Goal: Task Accomplishment & Management: Use online tool/utility

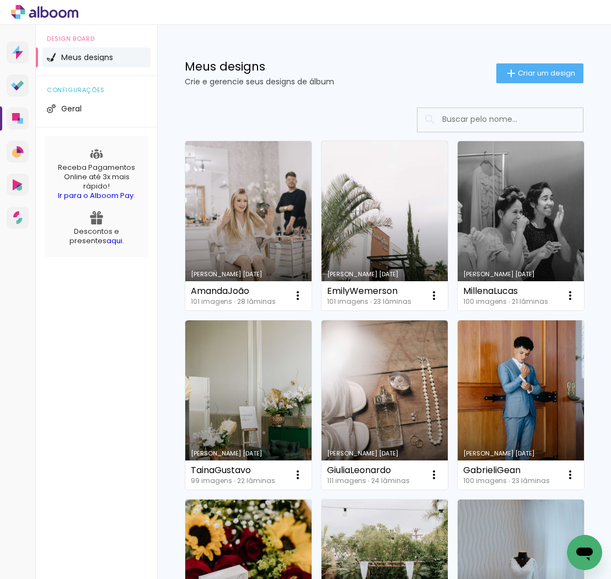
click at [534, 72] on span "Criar um design" at bounding box center [546, 72] width 57 height 7
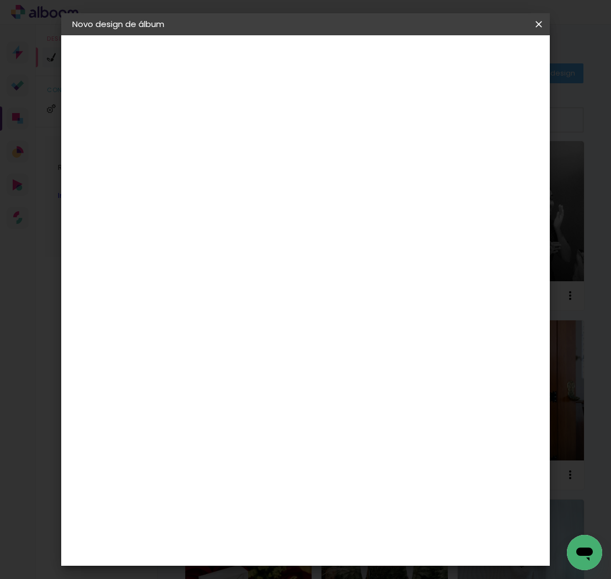
click at [253, 153] on input at bounding box center [253, 148] width 0 height 17
type input "MonyqueEdson"
type paper-input "MonyqueEdson"
click at [0, 0] on slot "Avançar" at bounding box center [0, 0] width 0 height 0
click at [0, 0] on slot "Tamanho Livre" at bounding box center [0, 0] width 0 height 0
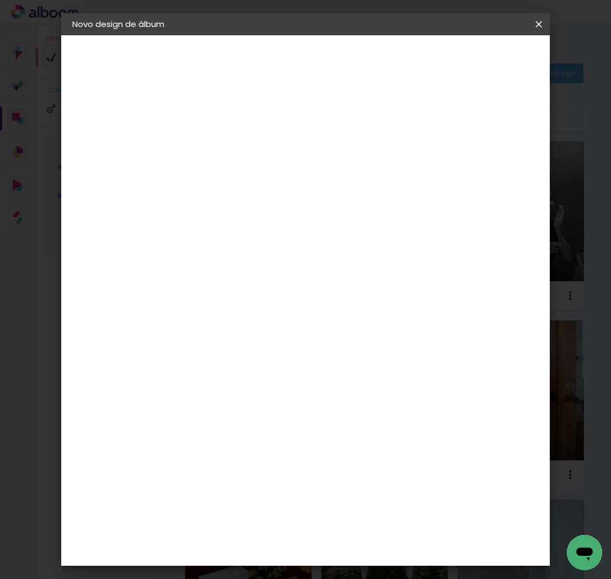
click at [0, 0] on slot "Avançar" at bounding box center [0, 0] width 0 height 0
click at [478, 64] on span "Iniciar design" at bounding box center [464, 62] width 28 height 15
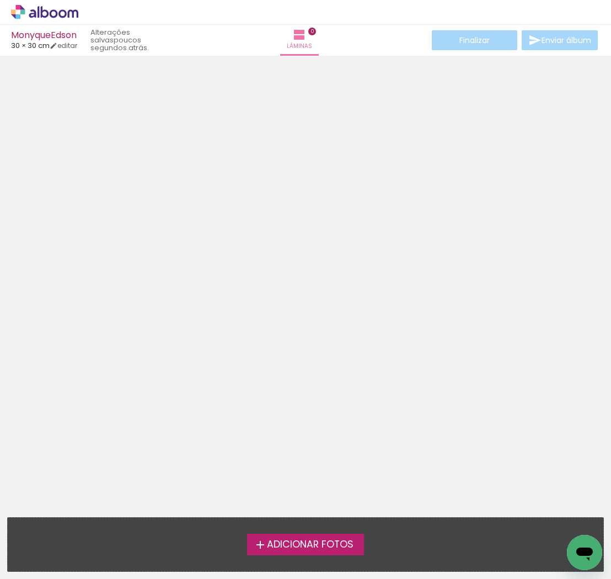
click at [339, 540] on span "Adicionar Fotos" at bounding box center [310, 545] width 87 height 10
click at [0, 0] on input "file" at bounding box center [0, 0] width 0 height 0
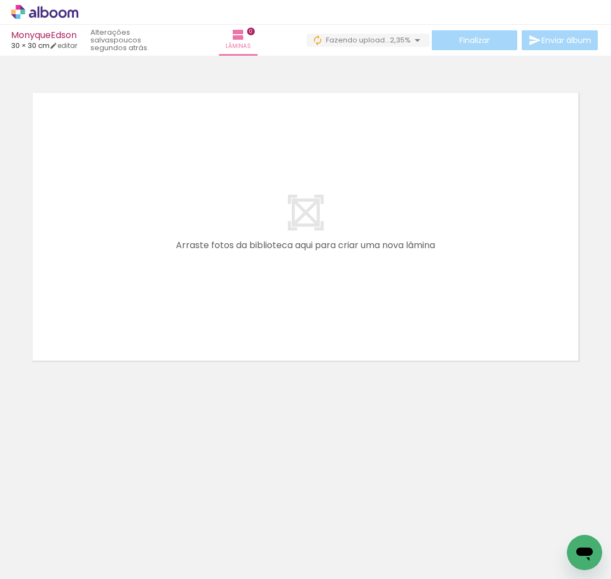
click at [474, 245] on quentale-layouter at bounding box center [306, 227] width 556 height 278
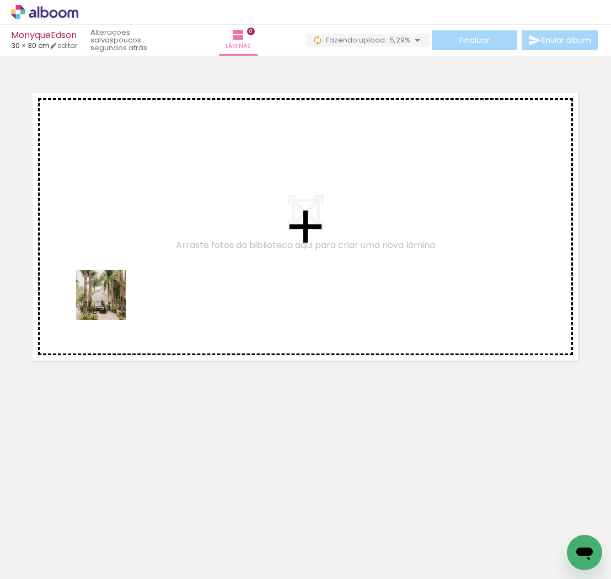
drag, startPoint x: 114, startPoint y: 491, endPoint x: 110, endPoint y: 270, distance: 220.6
click at [110, 270] on quentale-workspace at bounding box center [305, 289] width 611 height 579
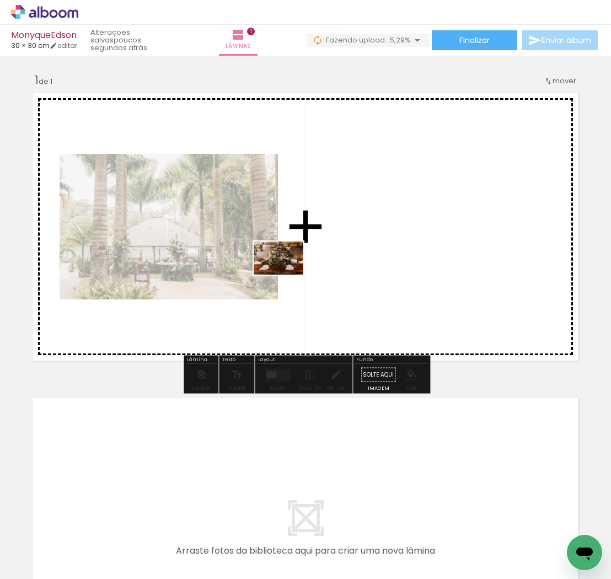
drag, startPoint x: 188, startPoint y: 550, endPoint x: 287, endPoint y: 275, distance: 292.8
click at [287, 275] on quentale-workspace at bounding box center [305, 289] width 611 height 579
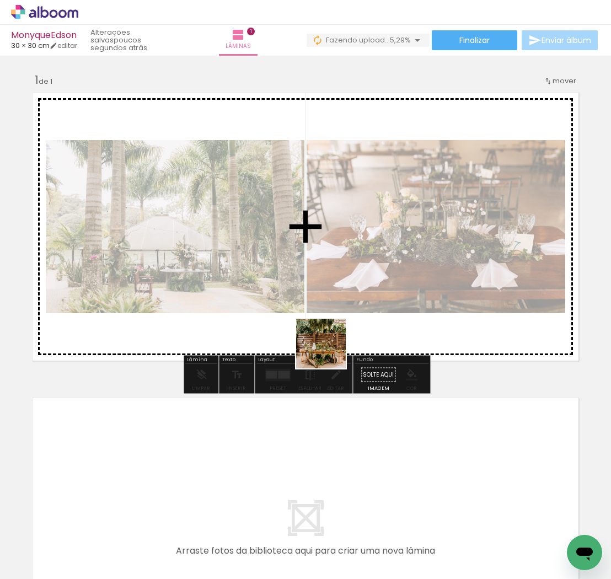
drag, startPoint x: 287, startPoint y: 462, endPoint x: 348, endPoint y: 285, distance: 187.1
click at [348, 285] on quentale-workspace at bounding box center [305, 289] width 611 height 579
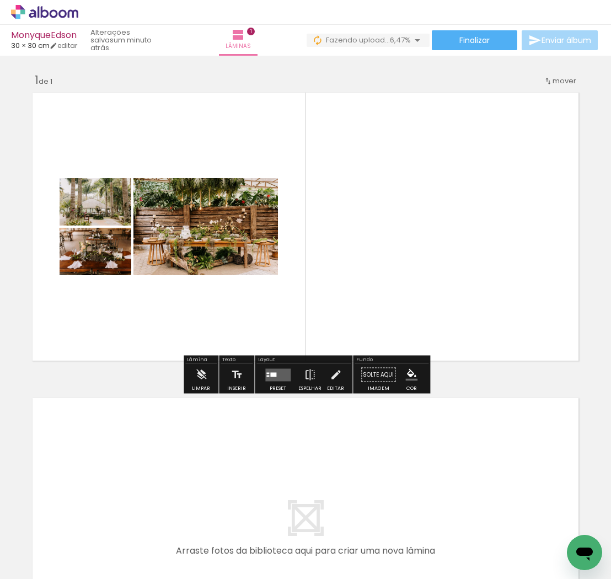
click at [31, 562] on span "Adicionar Fotos" at bounding box center [39, 564] width 33 height 12
click at [0, 0] on input "file" at bounding box center [0, 0] width 0 height 0
click at [267, 450] on quentale-layouter at bounding box center [306, 532] width 556 height 278
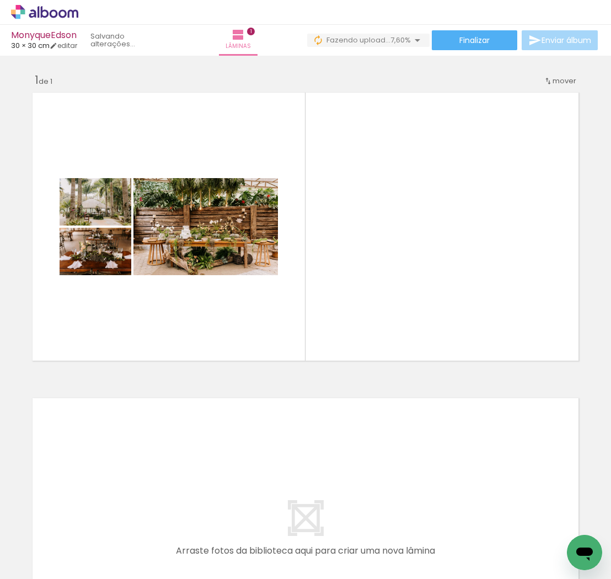
scroll to position [0, 10044]
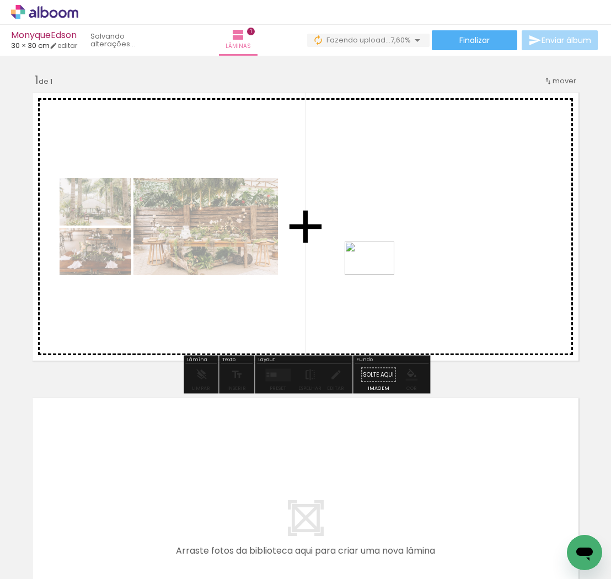
drag, startPoint x: 550, startPoint y: 548, endPoint x: 378, endPoint y: 275, distance: 323.4
click at [378, 275] on quentale-workspace at bounding box center [305, 289] width 611 height 579
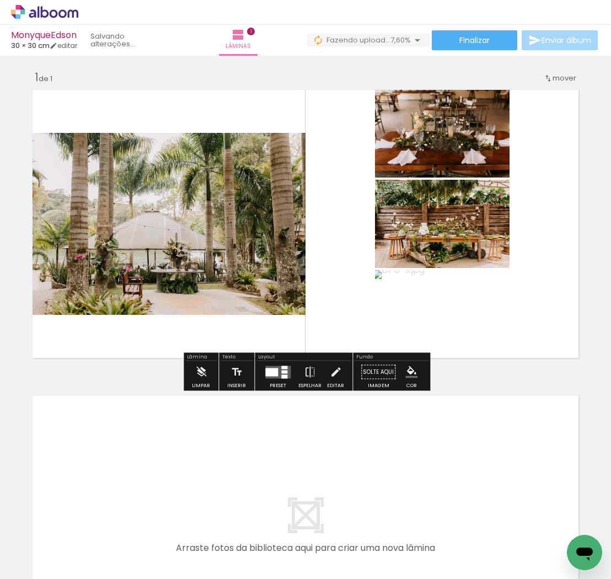
scroll to position [3, 0]
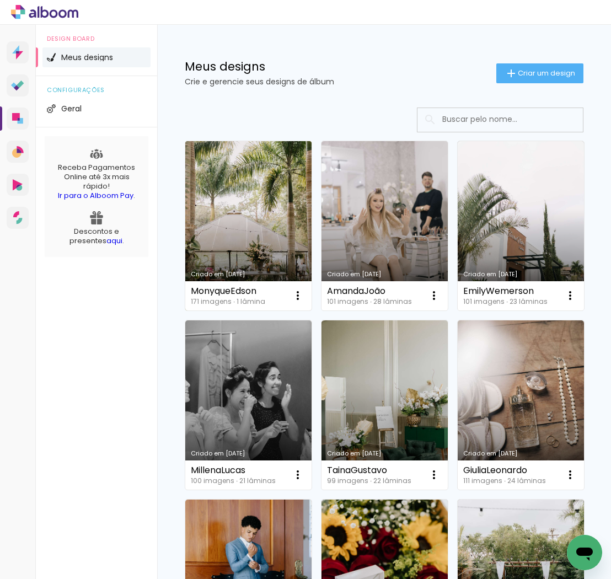
click at [254, 232] on link "Criado em [DATE]" at bounding box center [248, 225] width 126 height 169
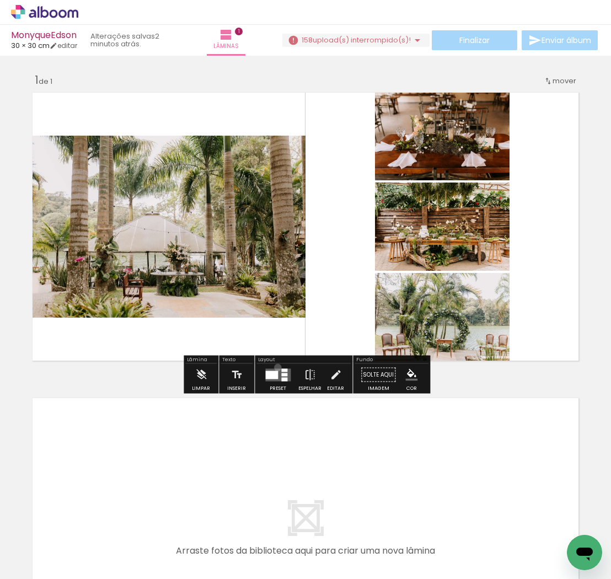
click at [275, 367] on div at bounding box center [278, 375] width 30 height 22
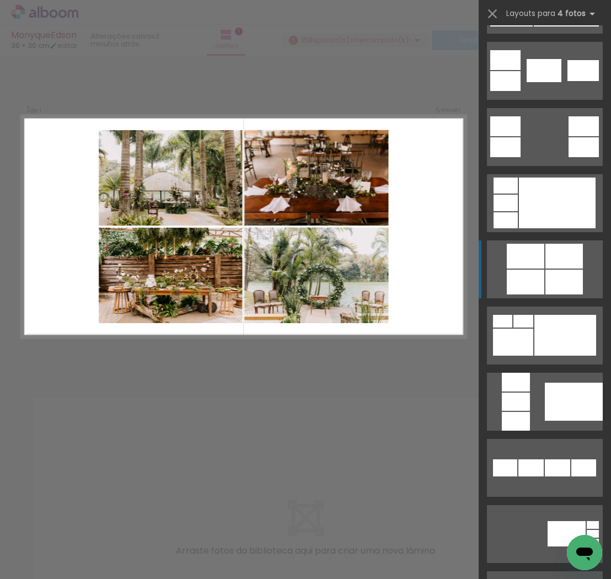
scroll to position [409, 0]
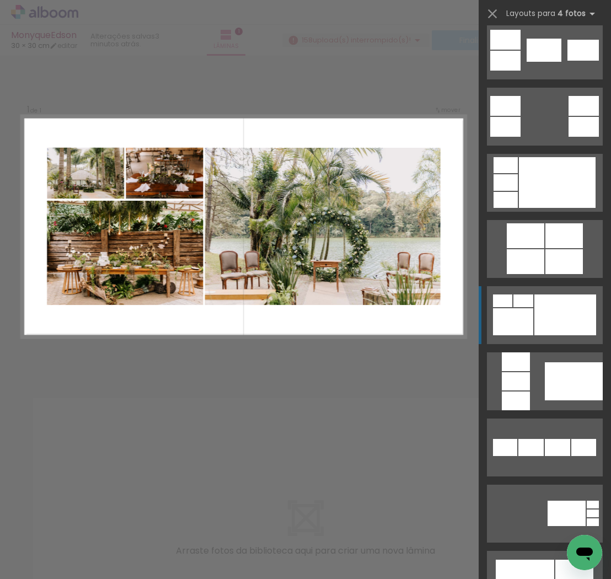
click at [561, 315] on div at bounding box center [565, 314] width 62 height 41
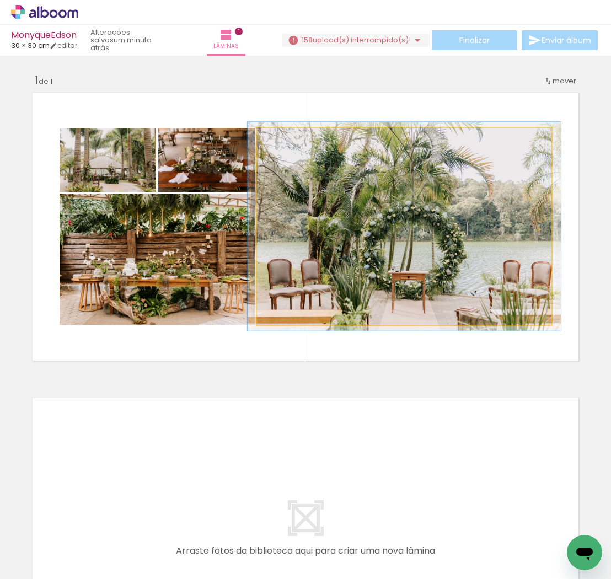
click at [287, 141] on div at bounding box center [285, 140] width 10 height 10
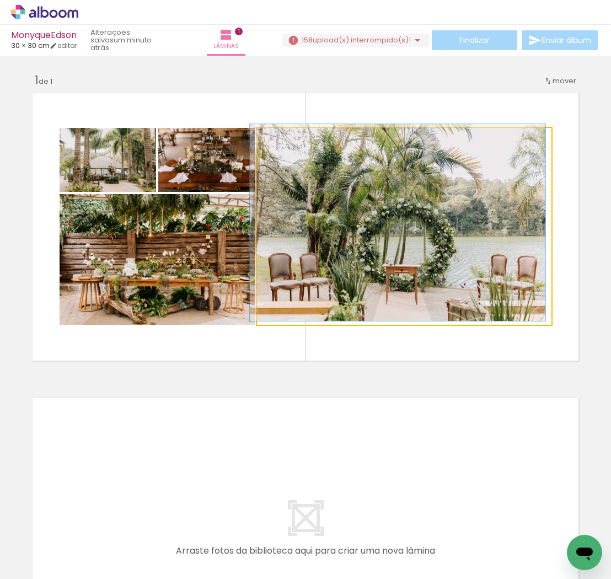
drag, startPoint x: 286, startPoint y: 141, endPoint x: 276, endPoint y: 141, distance: 9.9
click at [276, 141] on div at bounding box center [283, 140] width 18 height 18
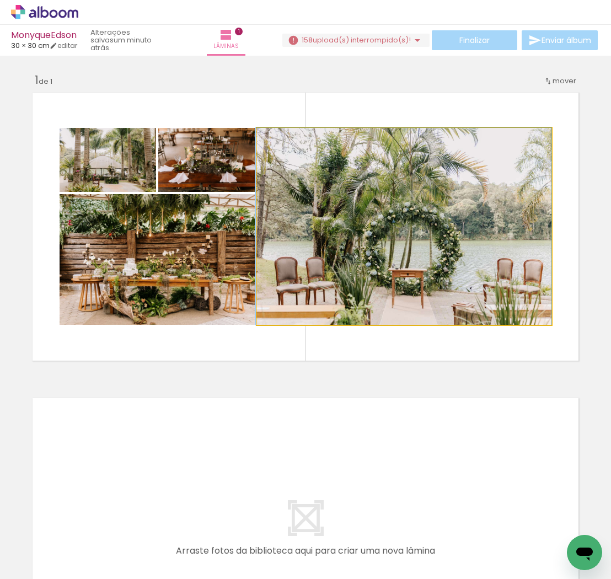
drag, startPoint x: 480, startPoint y: 240, endPoint x: 457, endPoint y: 240, distance: 23.2
drag, startPoint x: 465, startPoint y: 245, endPoint x: 448, endPoint y: 243, distance: 17.8
click at [449, 244] on div at bounding box center [404, 226] width 296 height 197
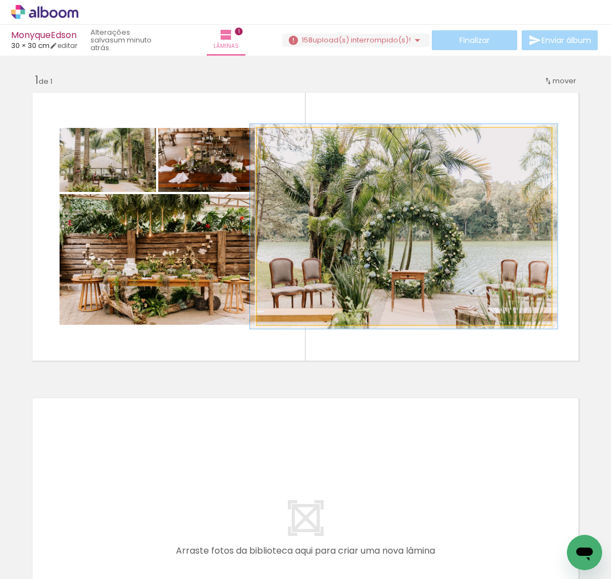
click at [287, 139] on div at bounding box center [285, 140] width 10 height 10
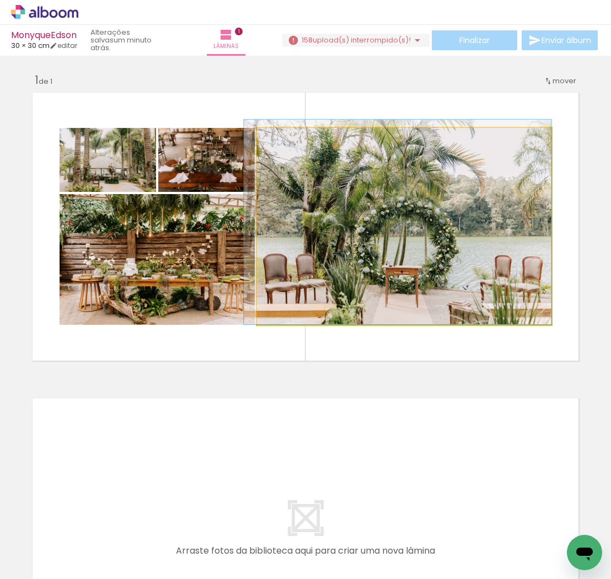
drag, startPoint x: 447, startPoint y: 253, endPoint x: 442, endPoint y: 249, distance: 6.7
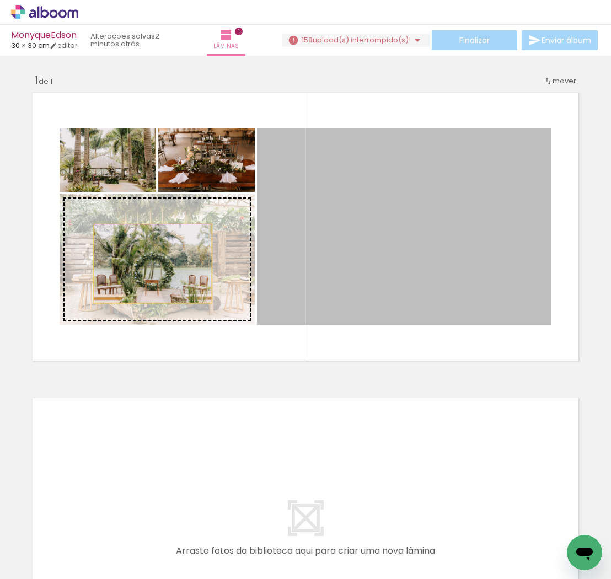
drag, startPoint x: 406, startPoint y: 270, endPoint x: 153, endPoint y: 264, distance: 253.2
click at [0, 0] on slot at bounding box center [0, 0] width 0 height 0
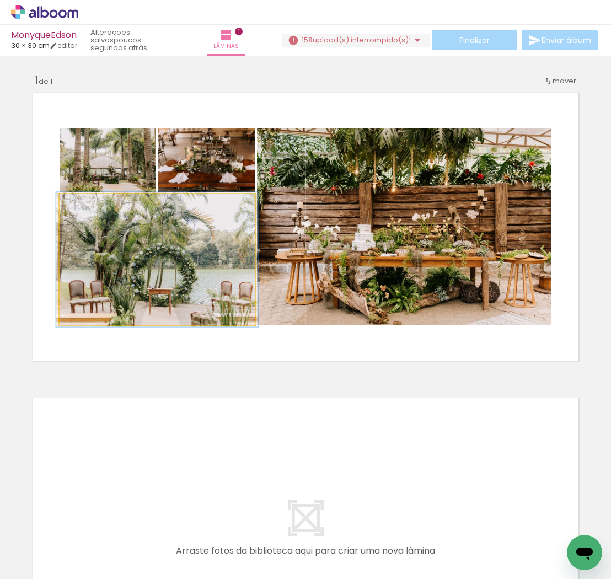
type paper-slider "103"
click at [89, 204] on div at bounding box center [87, 206] width 10 height 10
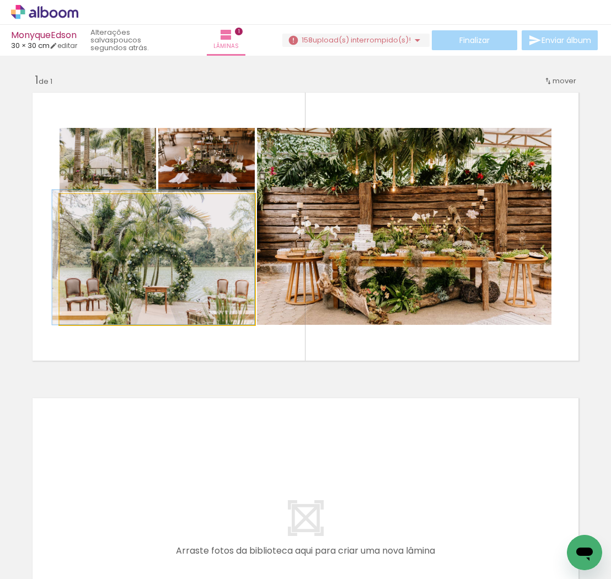
drag, startPoint x: 158, startPoint y: 272, endPoint x: 151, endPoint y: 270, distance: 8.0
drag, startPoint x: 170, startPoint y: 280, endPoint x: 168, endPoint y: 273, distance: 7.7
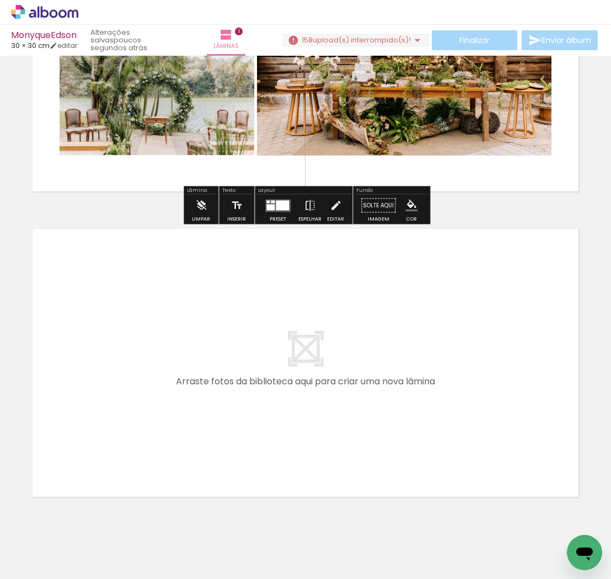
scroll to position [200, 0]
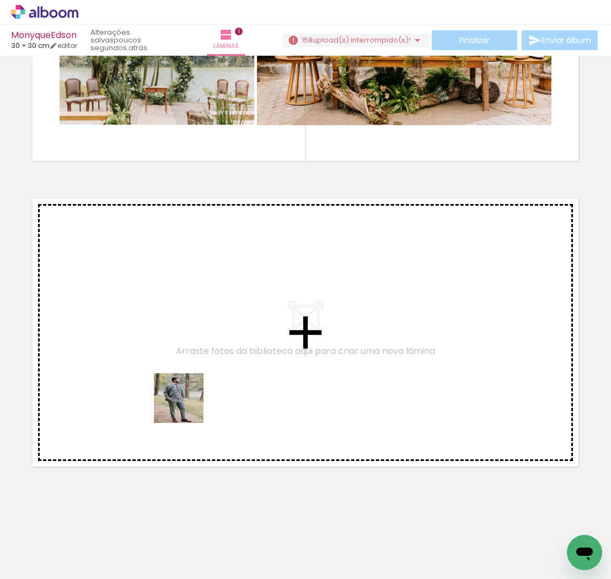
click at [165, 368] on quentale-workspace at bounding box center [305, 289] width 611 height 579
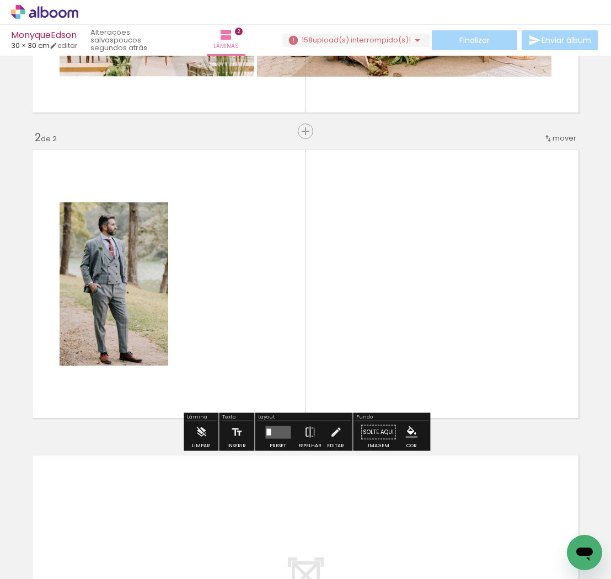
scroll to position [249, 0]
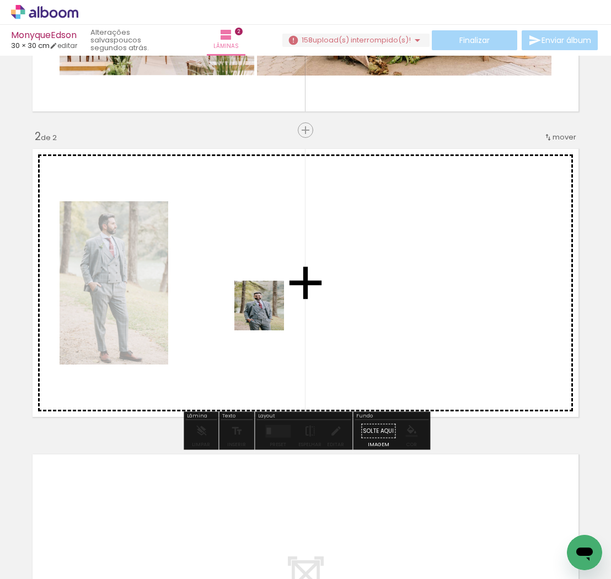
click at [262, 298] on quentale-workspace at bounding box center [305, 289] width 611 height 579
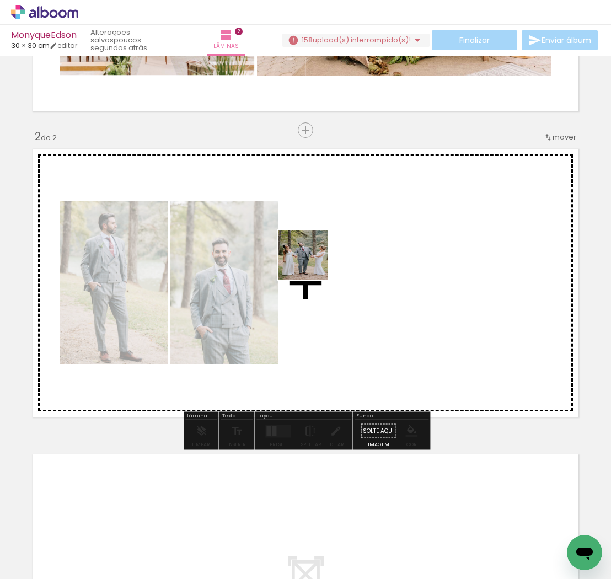
drag, startPoint x: 420, startPoint y: 555, endPoint x: 321, endPoint y: 261, distance: 309.7
click at [309, 256] on quentale-workspace at bounding box center [305, 289] width 611 height 579
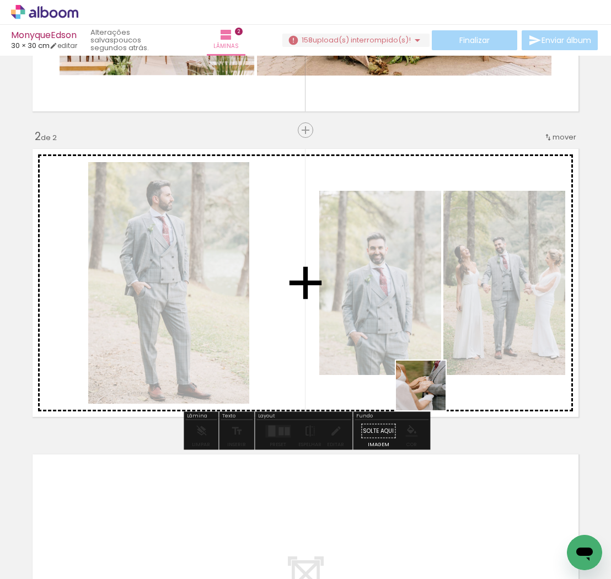
drag, startPoint x: 452, startPoint y: 454, endPoint x: 407, endPoint y: 296, distance: 165.1
click at [395, 288] on quentale-workspace at bounding box center [305, 289] width 611 height 579
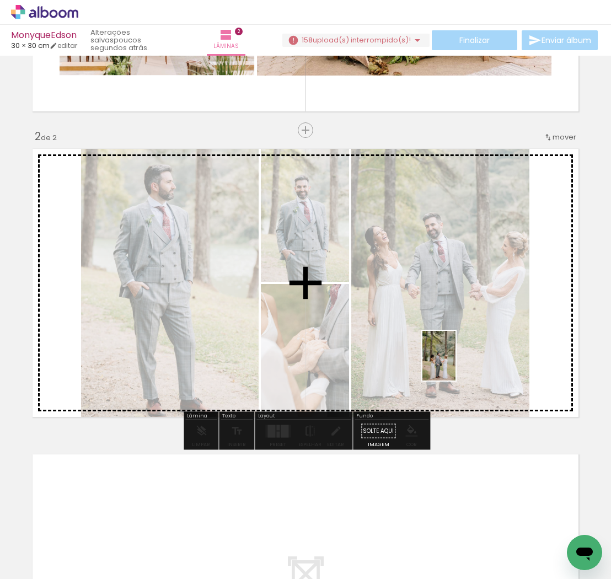
drag, startPoint x: 543, startPoint y: 547, endPoint x: 455, endPoint y: 364, distance: 202.7
click at [455, 364] on quentale-workspace at bounding box center [305, 289] width 611 height 579
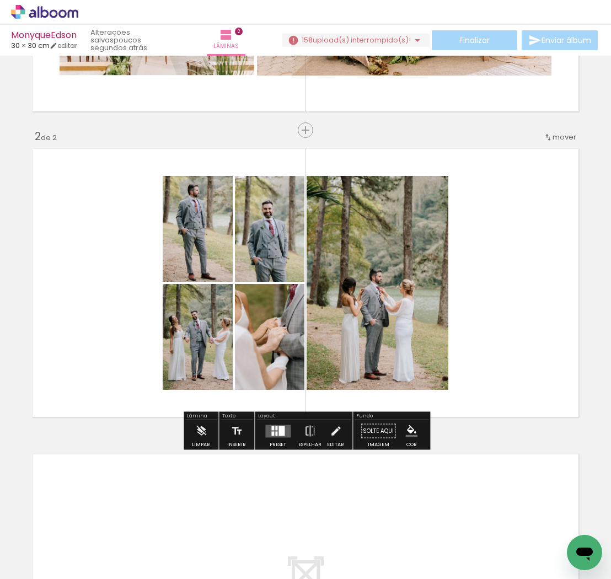
click at [278, 432] on div at bounding box center [281, 431] width 6 height 10
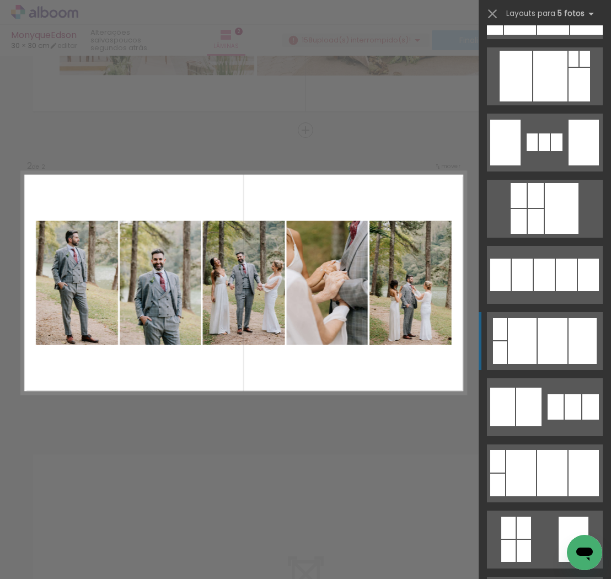
scroll to position [1444, 0]
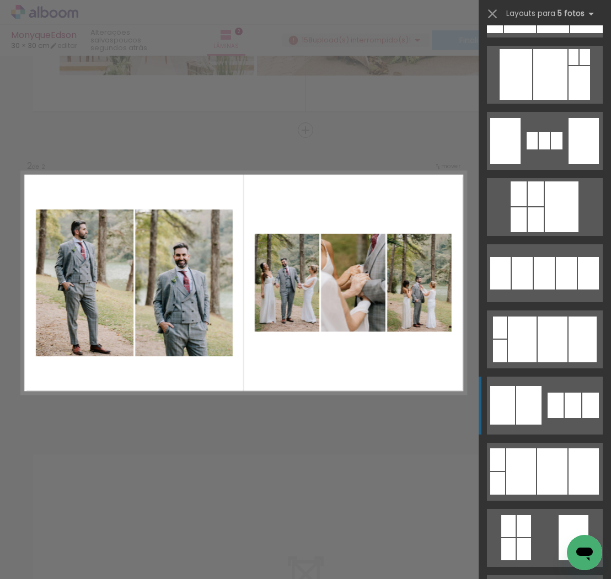
click at [557, 409] on div at bounding box center [556, 405] width 16 height 25
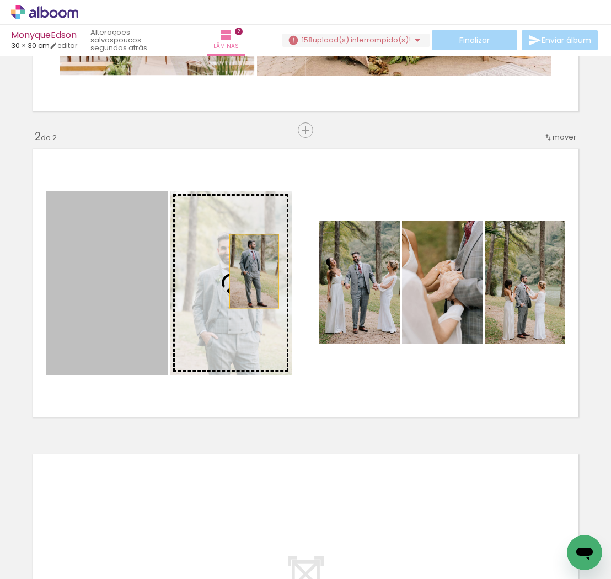
drag, startPoint x: 138, startPoint y: 272, endPoint x: 255, endPoint y: 271, distance: 116.4
click at [0, 0] on slot at bounding box center [0, 0] width 0 height 0
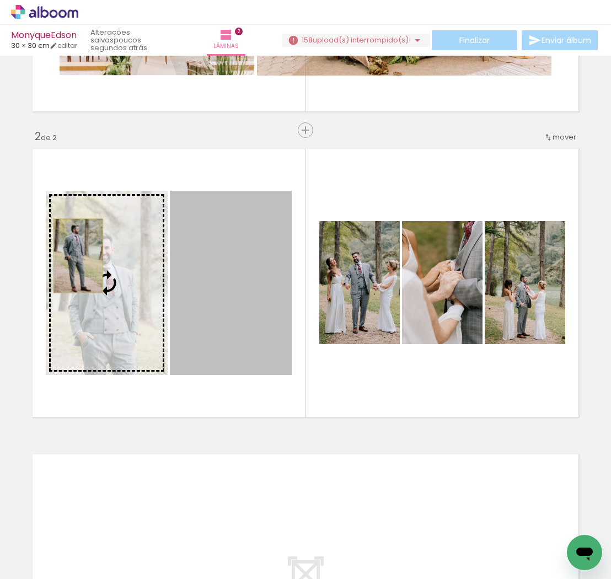
drag, startPoint x: 244, startPoint y: 274, endPoint x: 87, endPoint y: 256, distance: 158.1
click at [0, 0] on slot at bounding box center [0, 0] width 0 height 0
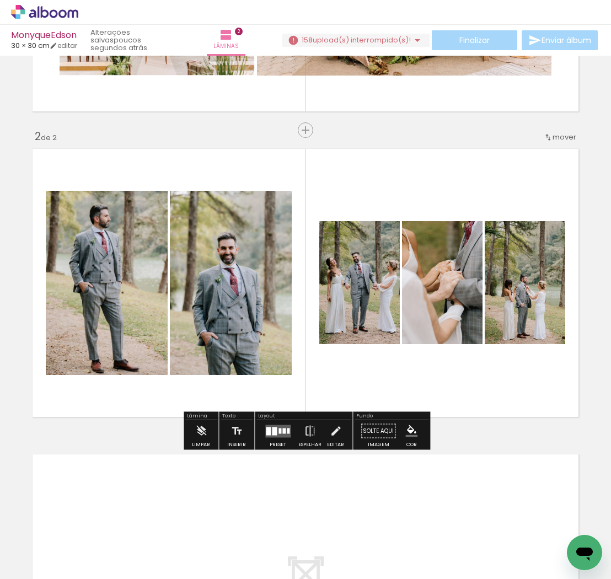
click at [278, 431] on div at bounding box center [279, 431] width 3 height 6
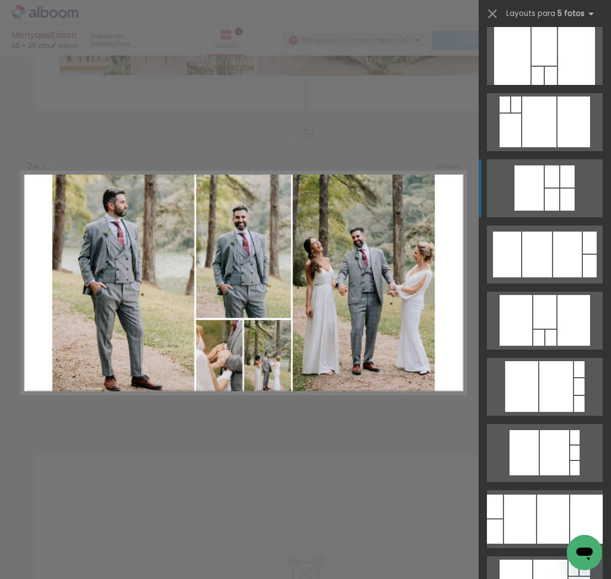
scroll to position [0, 0]
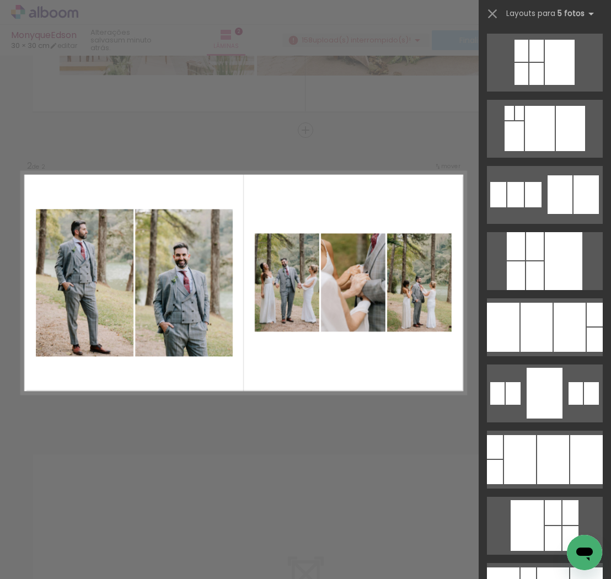
click at [412, 127] on div "Confirmar Cancelar" at bounding box center [305, 277] width 611 height 943
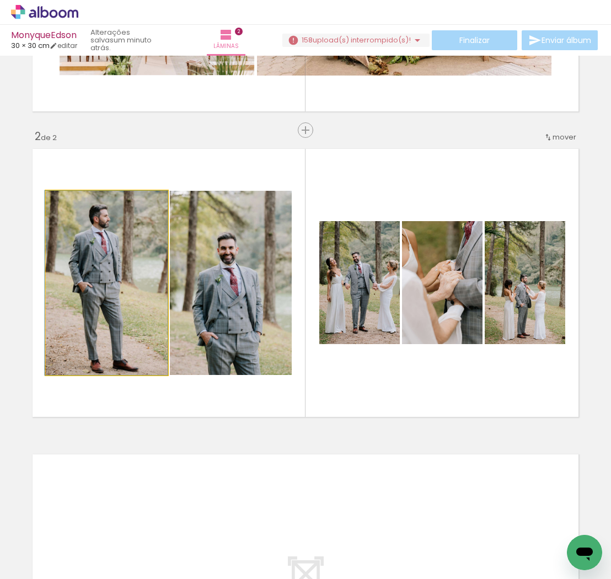
drag, startPoint x: 103, startPoint y: 266, endPoint x: 83, endPoint y: 264, distance: 19.9
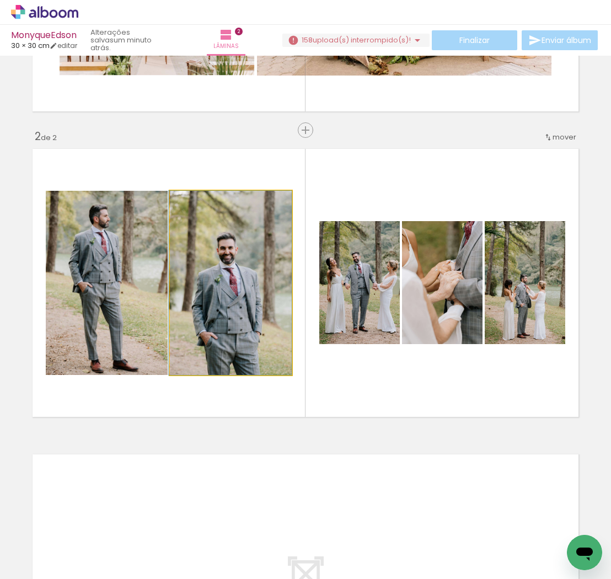
drag, startPoint x: 237, startPoint y: 267, endPoint x: 233, endPoint y: 256, distance: 11.9
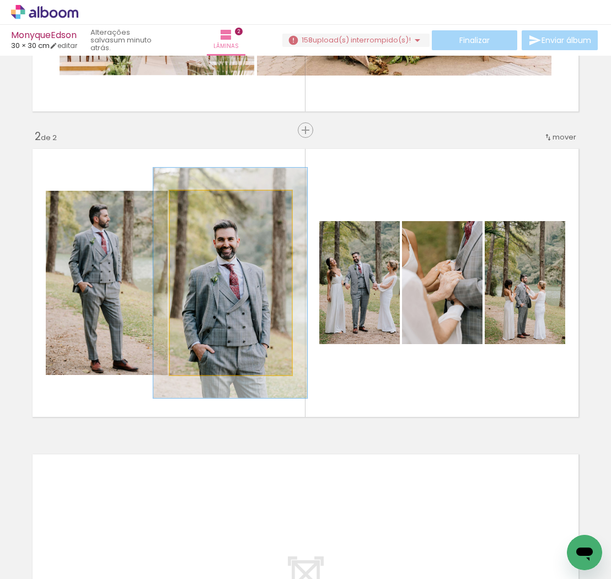
drag, startPoint x: 198, startPoint y: 200, endPoint x: 207, endPoint y: 201, distance: 9.4
type paper-slider "125"
click at [207, 201] on div at bounding box center [205, 202] width 10 height 10
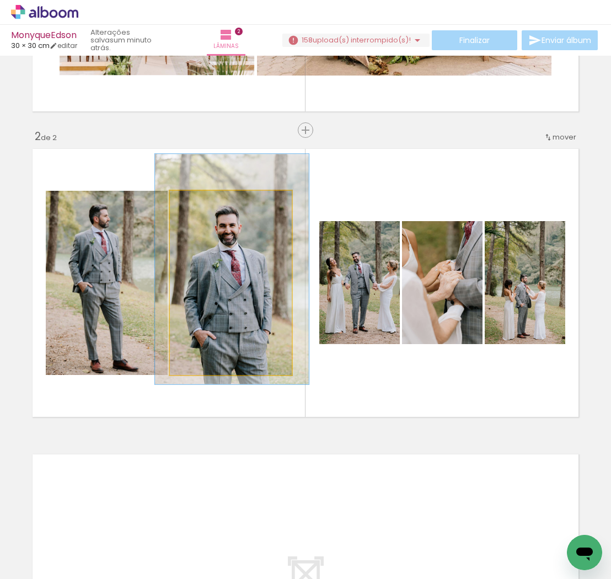
drag, startPoint x: 253, startPoint y: 304, endPoint x: 254, endPoint y: 291, distance: 13.3
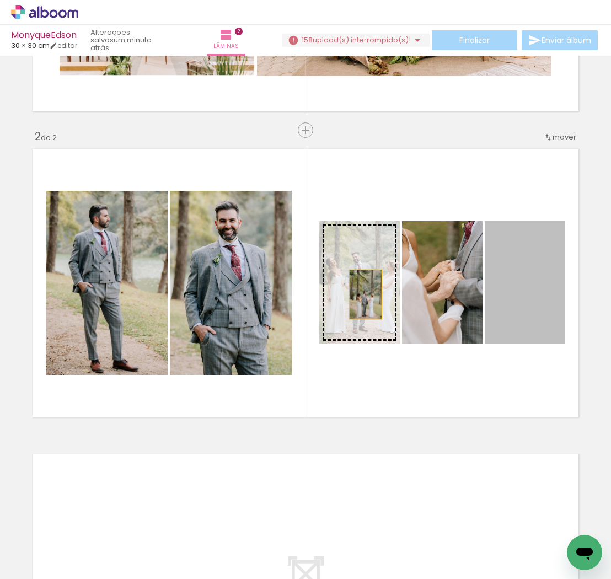
drag, startPoint x: 524, startPoint y: 301, endPoint x: 364, endPoint y: 294, distance: 160.6
click at [0, 0] on slot at bounding box center [0, 0] width 0 height 0
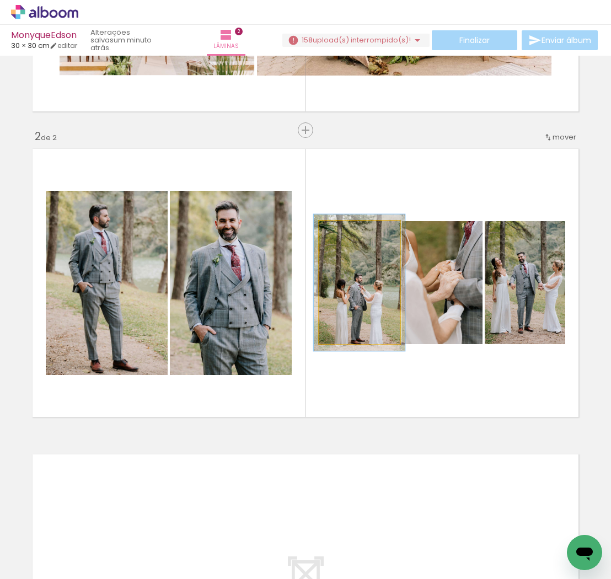
click at [350, 232] on div at bounding box center [349, 233] width 10 height 10
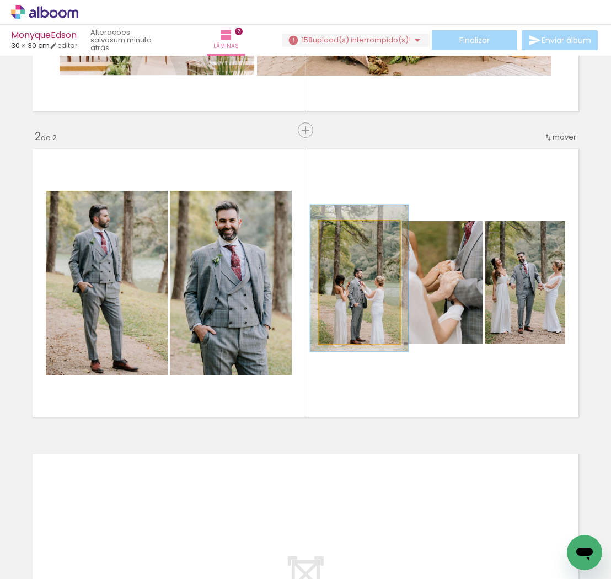
type paper-slider "119"
click at [353, 229] on div at bounding box center [353, 233] width 10 height 10
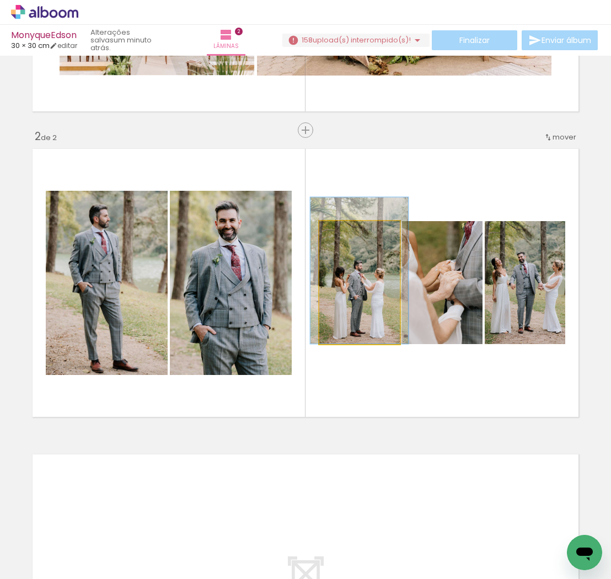
drag, startPoint x: 378, startPoint y: 320, endPoint x: 378, endPoint y: 310, distance: 9.4
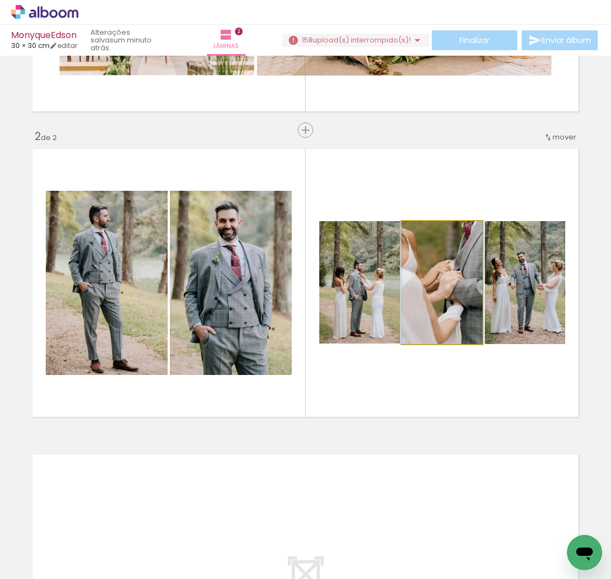
drag, startPoint x: 453, startPoint y: 305, endPoint x: 499, endPoint y: 303, distance: 45.8
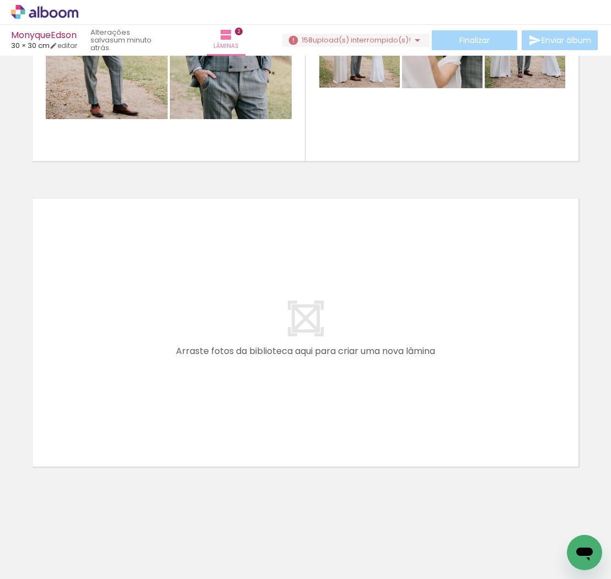
scroll to position [0, 482]
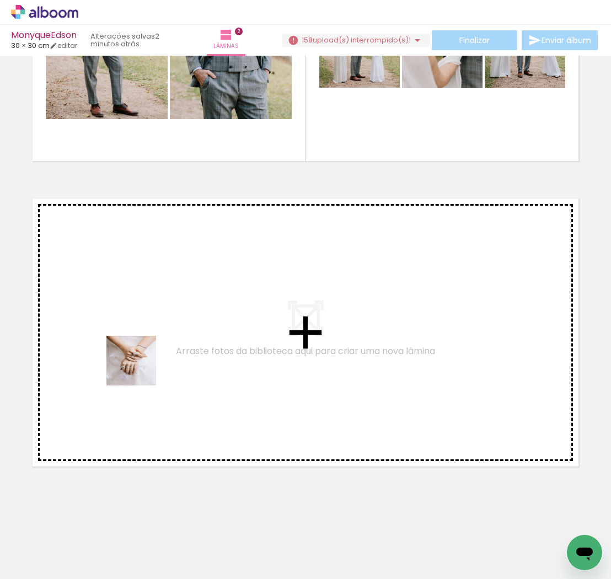
drag, startPoint x: 130, startPoint y: 545, endPoint x: 140, endPoint y: 359, distance: 186.6
click at [140, 359] on quentale-workspace at bounding box center [305, 289] width 611 height 579
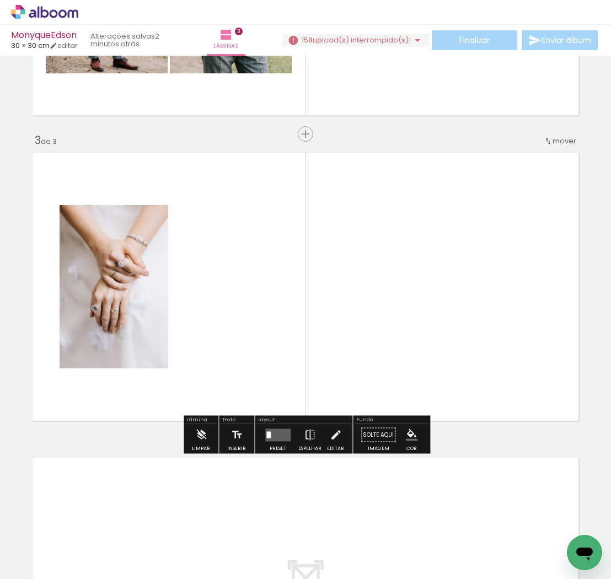
scroll to position [555, 0]
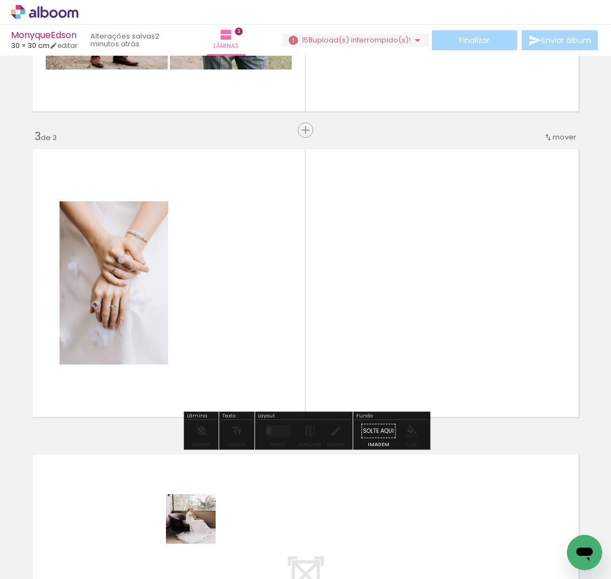
click at [239, 332] on quentale-workspace at bounding box center [305, 289] width 611 height 579
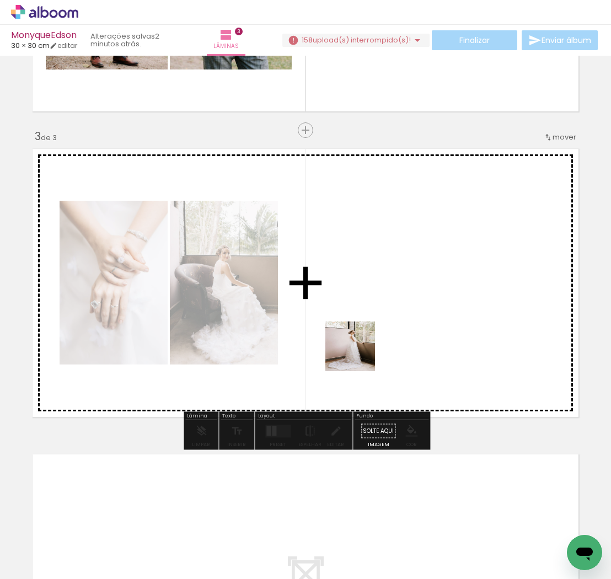
drag, startPoint x: 303, startPoint y: 479, endPoint x: 351, endPoint y: 314, distance: 171.6
click at [353, 316] on quentale-workspace at bounding box center [305, 289] width 611 height 579
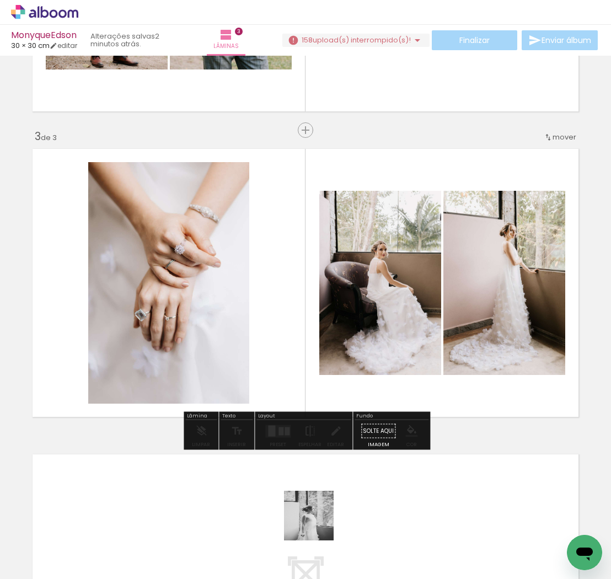
drag, startPoint x: 317, startPoint y: 524, endPoint x: 324, endPoint y: 321, distance: 202.5
click at [324, 321] on quentale-workspace at bounding box center [305, 289] width 611 height 579
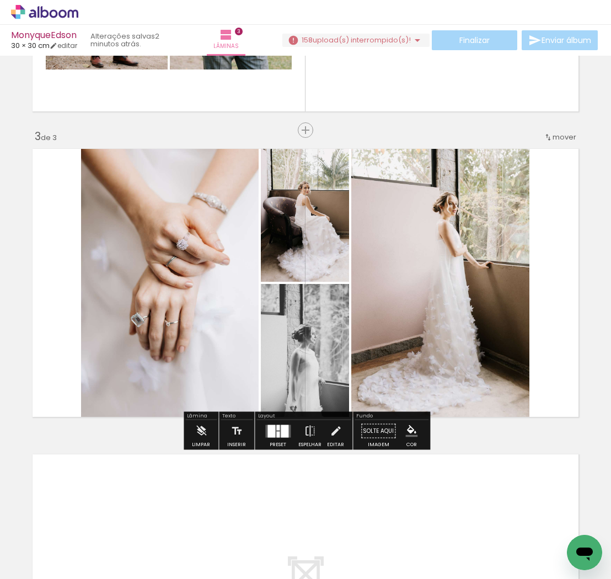
click at [274, 428] on quentale-layouter at bounding box center [277, 431] width 25 height 13
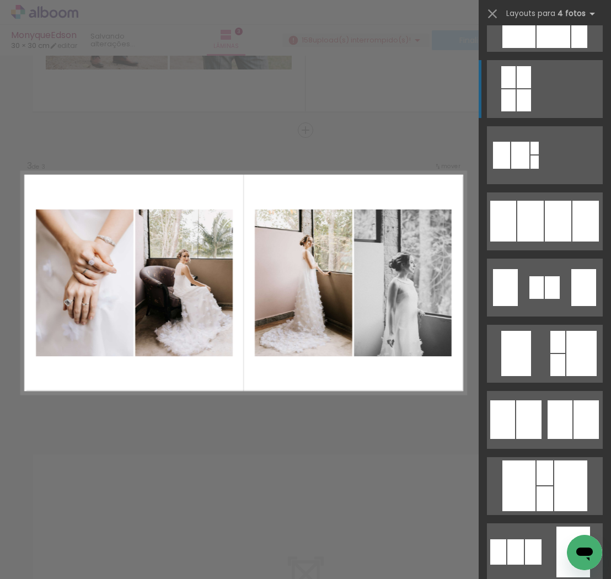
scroll to position [658, 0]
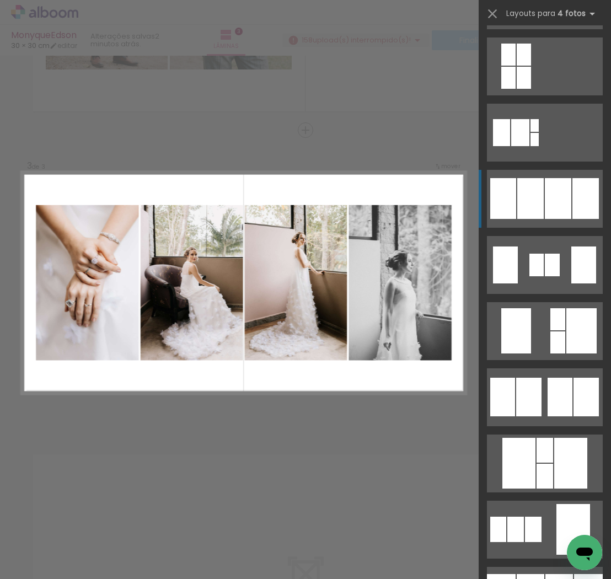
click at [563, 195] on div at bounding box center [558, 198] width 26 height 41
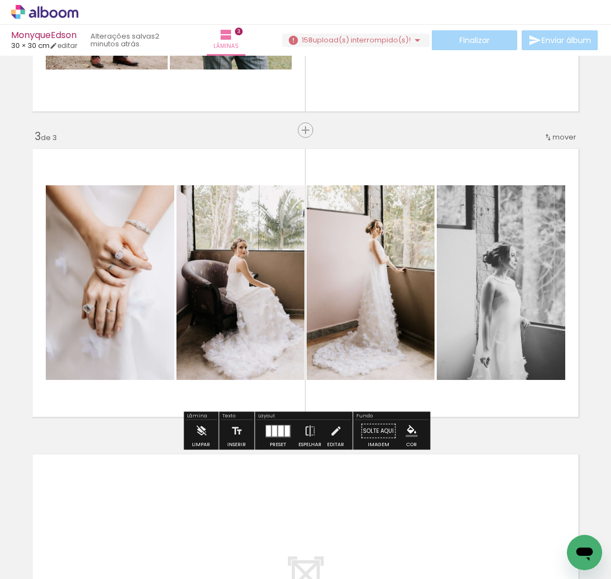
click at [286, 432] on div at bounding box center [287, 430] width 5 height 11
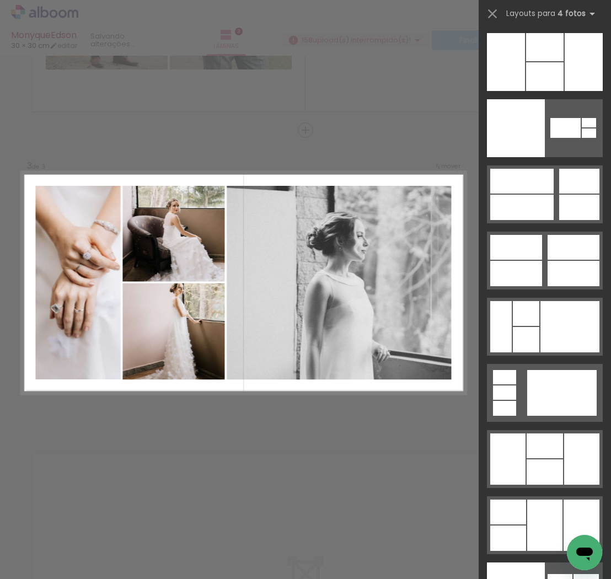
scroll to position [22537, 0]
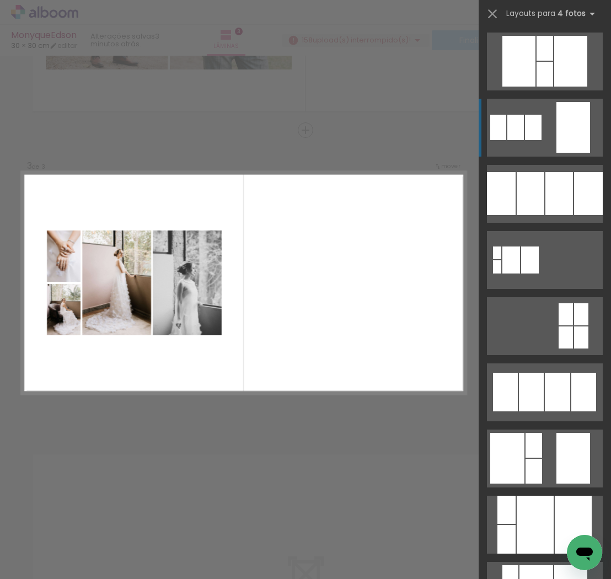
scroll to position [1060, 0]
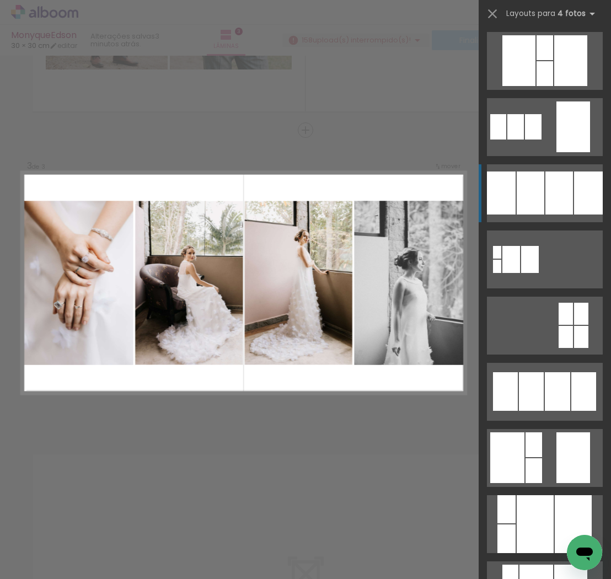
click at [563, 200] on div at bounding box center [559, 192] width 28 height 43
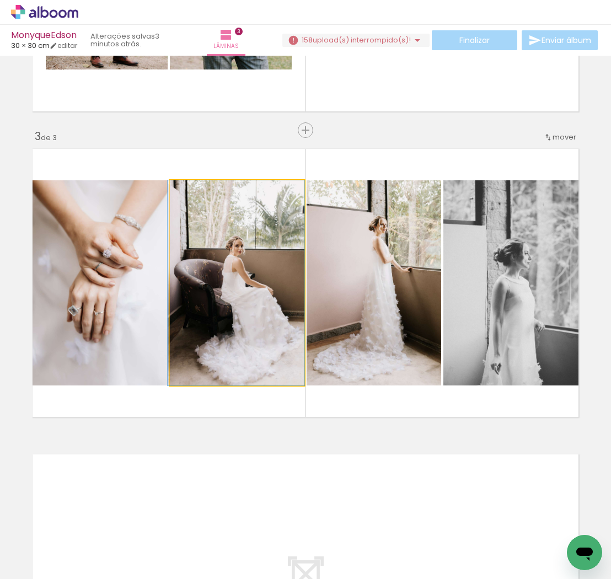
drag, startPoint x: 260, startPoint y: 284, endPoint x: 228, endPoint y: 282, distance: 31.5
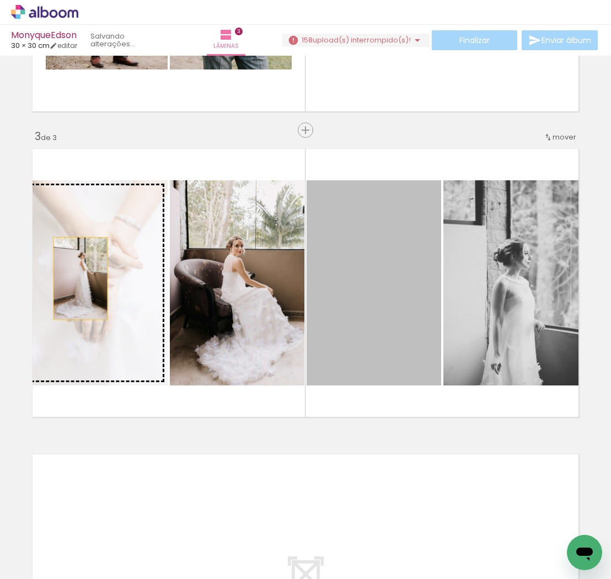
drag, startPoint x: 408, startPoint y: 291, endPoint x: 81, endPoint y: 278, distance: 327.8
click at [0, 0] on slot at bounding box center [0, 0] width 0 height 0
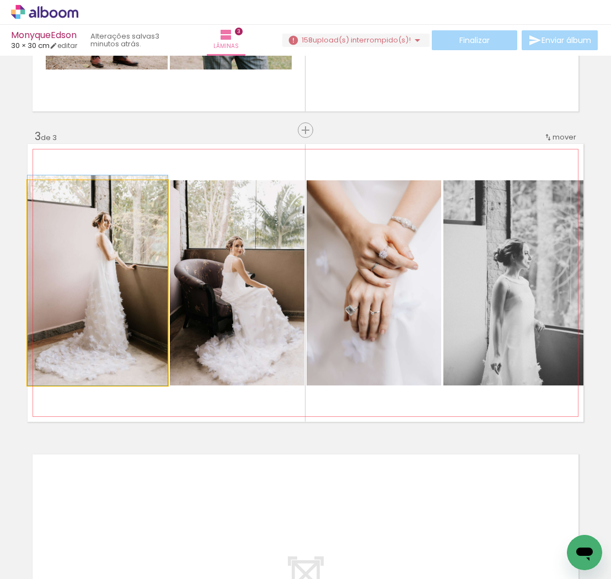
drag, startPoint x: 107, startPoint y: 294, endPoint x: 88, endPoint y: 287, distance: 20.1
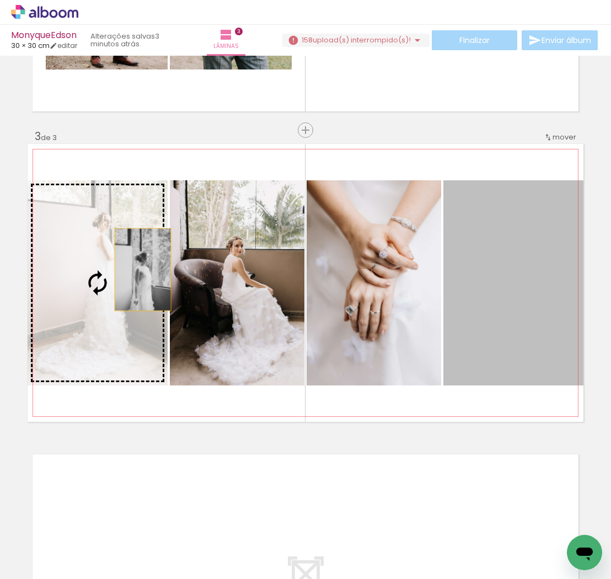
drag, startPoint x: 498, startPoint y: 294, endPoint x: 143, endPoint y: 270, distance: 355.9
click at [0, 0] on slot at bounding box center [0, 0] width 0 height 0
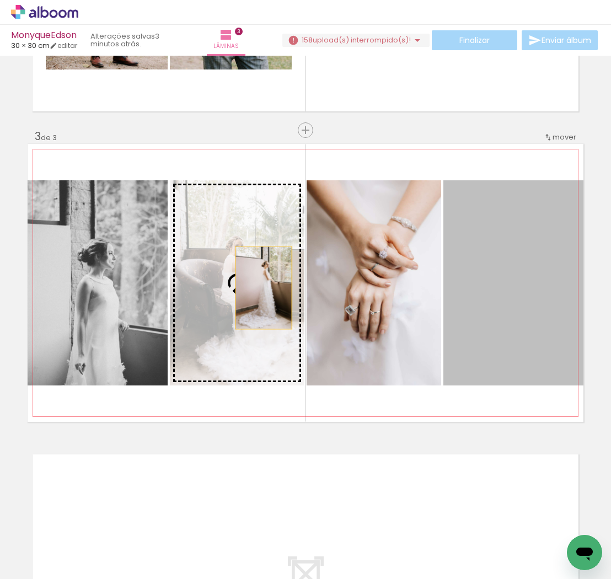
drag, startPoint x: 487, startPoint y: 286, endPoint x: 242, endPoint y: 288, distance: 245.4
click at [0, 0] on slot at bounding box center [0, 0] width 0 height 0
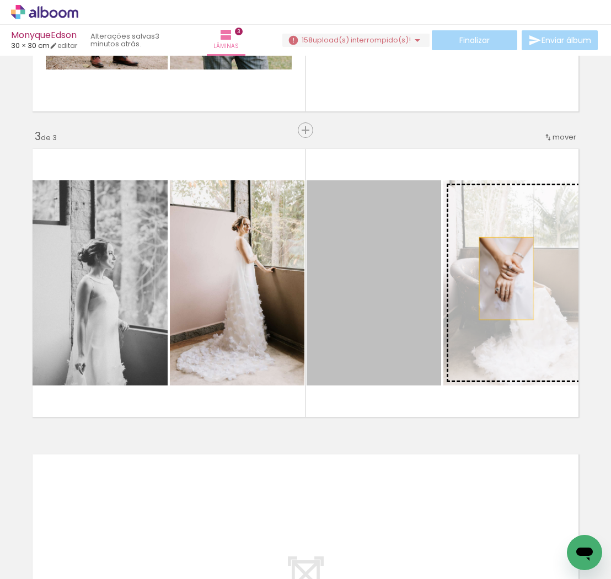
drag, startPoint x: 404, startPoint y: 287, endPoint x: 506, endPoint y: 278, distance: 102.9
click at [0, 0] on slot at bounding box center [0, 0] width 0 height 0
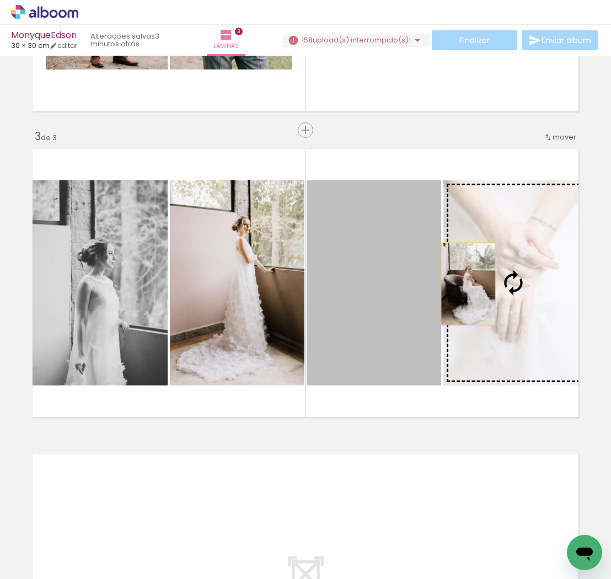
drag, startPoint x: 372, startPoint y: 285, endPoint x: 474, endPoint y: 284, distance: 102.6
click at [0, 0] on slot at bounding box center [0, 0] width 0 height 0
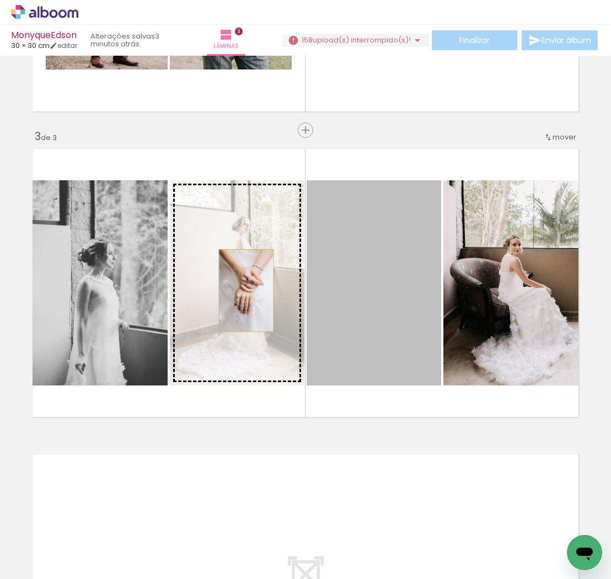
drag, startPoint x: 328, startPoint y: 291, endPoint x: 246, endPoint y: 291, distance: 81.6
click at [0, 0] on slot at bounding box center [0, 0] width 0 height 0
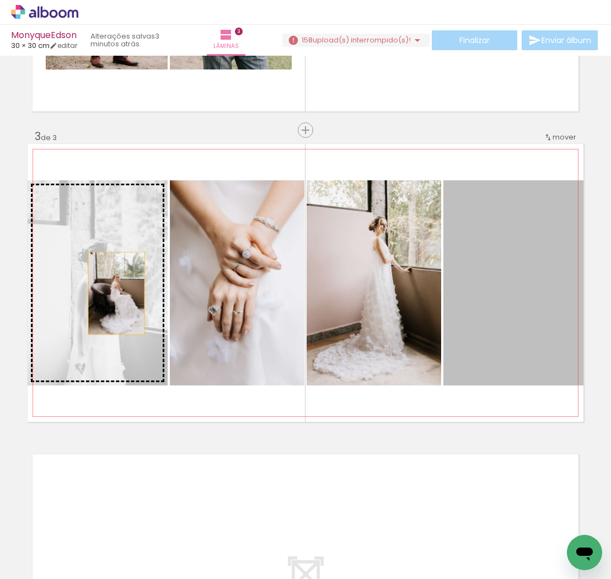
drag, startPoint x: 505, startPoint y: 307, endPoint x: 116, endPoint y: 293, distance: 388.4
click at [0, 0] on slot at bounding box center [0, 0] width 0 height 0
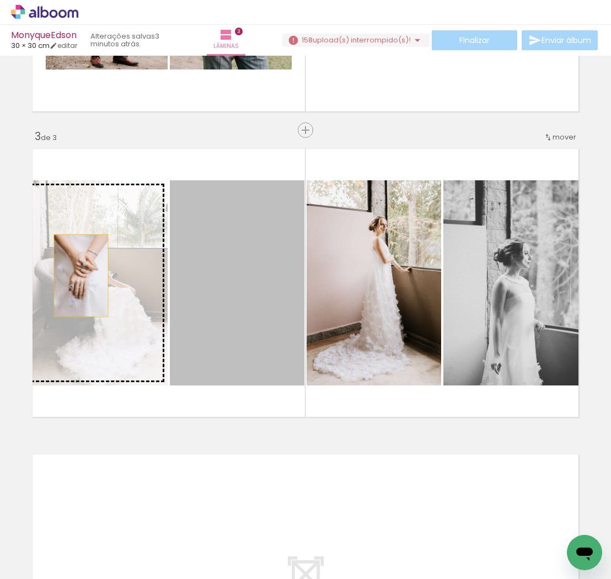
drag, startPoint x: 195, startPoint y: 276, endPoint x: 81, endPoint y: 276, distance: 113.6
click at [0, 0] on slot at bounding box center [0, 0] width 0 height 0
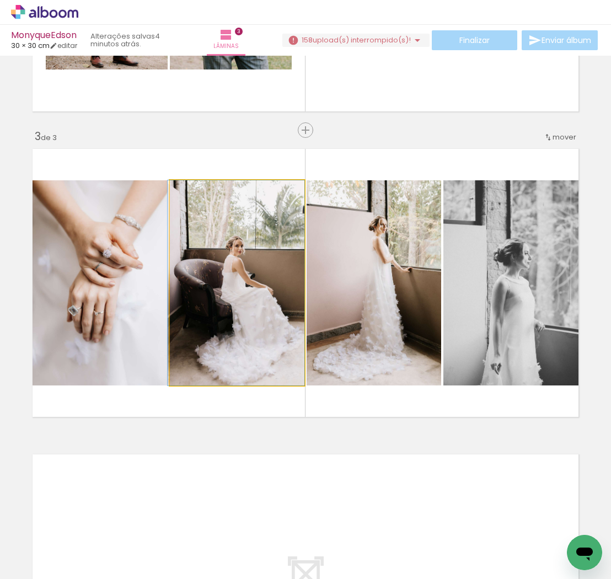
drag, startPoint x: 241, startPoint y: 296, endPoint x: 201, endPoint y: 294, distance: 39.7
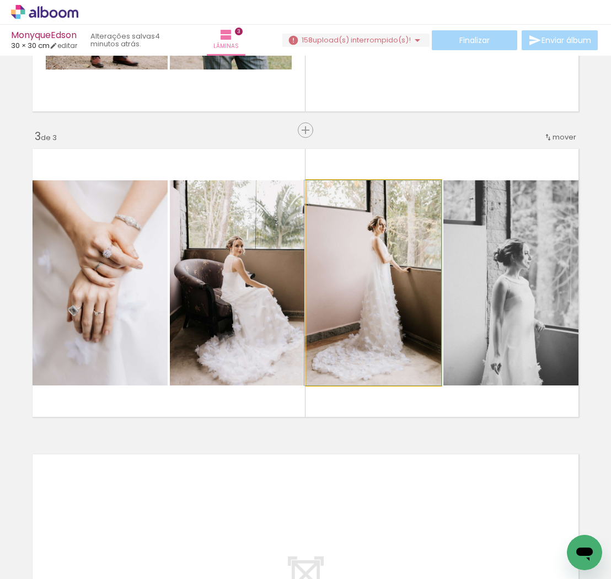
drag, startPoint x: 401, startPoint y: 295, endPoint x: 371, endPoint y: 294, distance: 30.9
click at [369, 295] on div at bounding box center [372, 282] width 137 height 205
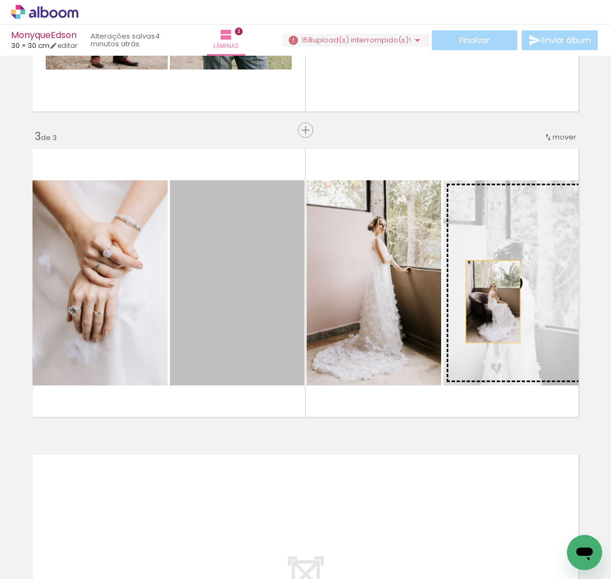
drag, startPoint x: 268, startPoint y: 292, endPoint x: 493, endPoint y: 302, distance: 225.2
click at [0, 0] on slot at bounding box center [0, 0] width 0 height 0
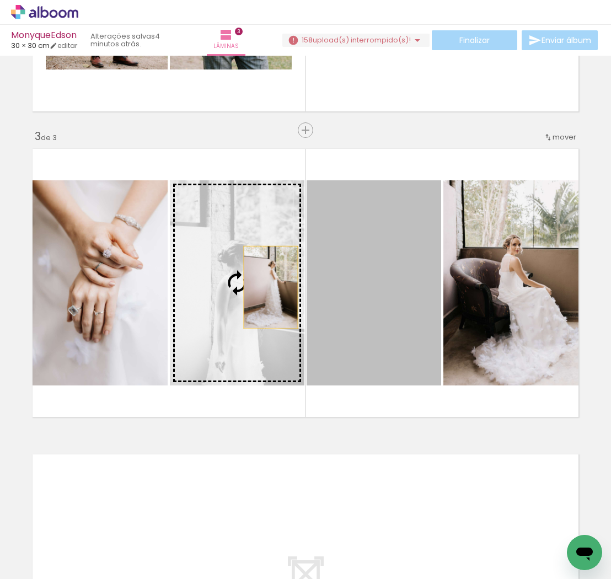
drag, startPoint x: 372, startPoint y: 293, endPoint x: 261, endPoint y: 287, distance: 111.0
click at [0, 0] on slot at bounding box center [0, 0] width 0 height 0
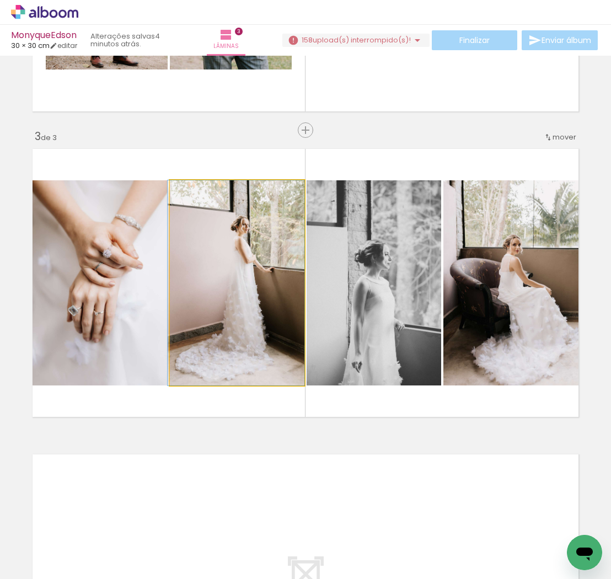
drag, startPoint x: 237, startPoint y: 302, endPoint x: 198, endPoint y: 300, distance: 39.2
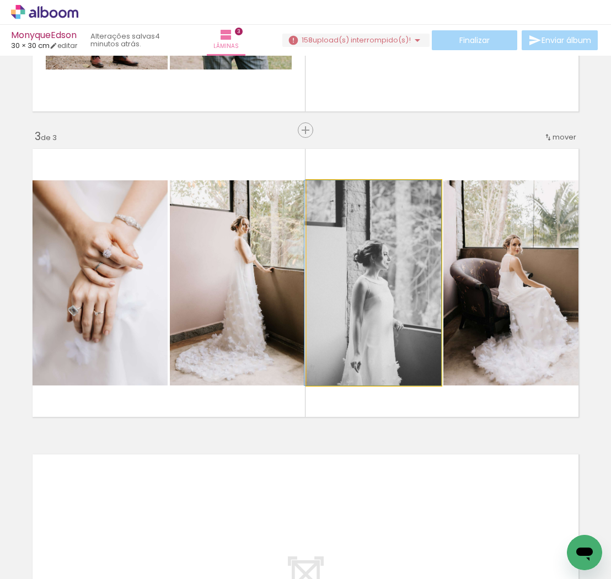
drag, startPoint x: 384, startPoint y: 313, endPoint x: 361, endPoint y: 312, distance: 22.7
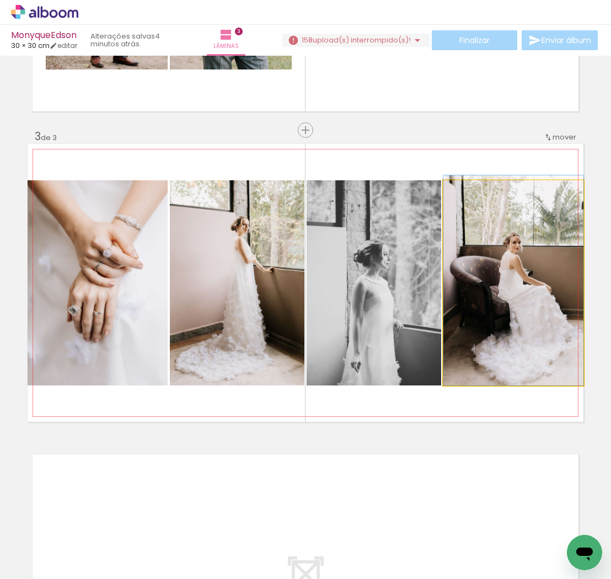
drag, startPoint x: 535, startPoint y: 327, endPoint x: 465, endPoint y: 323, distance: 69.6
drag, startPoint x: 513, startPoint y: 310, endPoint x: 513, endPoint y: 289, distance: 21.0
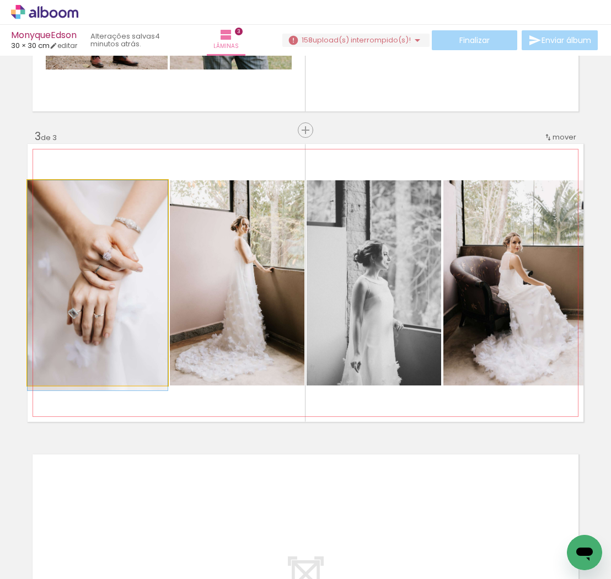
drag, startPoint x: 112, startPoint y: 286, endPoint x: 105, endPoint y: 330, distance: 45.2
click at [105, 330] on div at bounding box center [98, 285] width 140 height 210
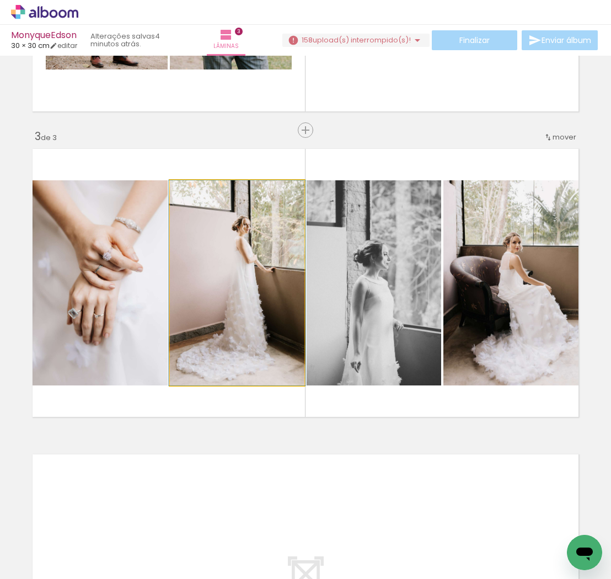
drag, startPoint x: 243, startPoint y: 303, endPoint x: 244, endPoint y: 273, distance: 29.8
drag, startPoint x: 260, startPoint y: 287, endPoint x: 254, endPoint y: 286, distance: 6.7
click at [254, 286] on div at bounding box center [236, 282] width 137 height 205
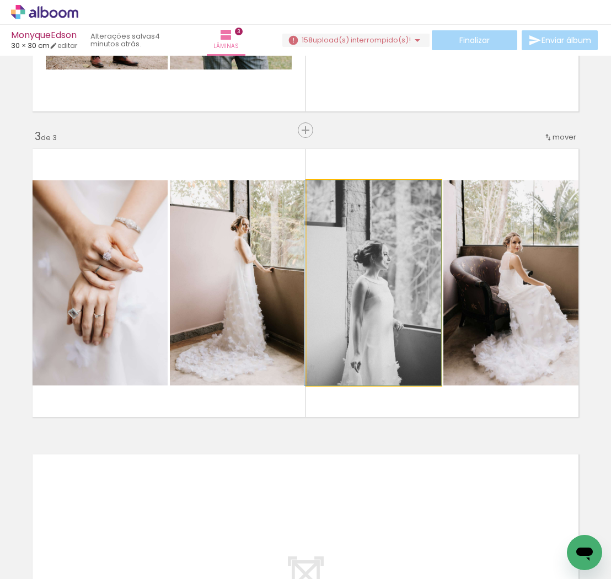
drag, startPoint x: 395, startPoint y: 308, endPoint x: 394, endPoint y: 277, distance: 30.3
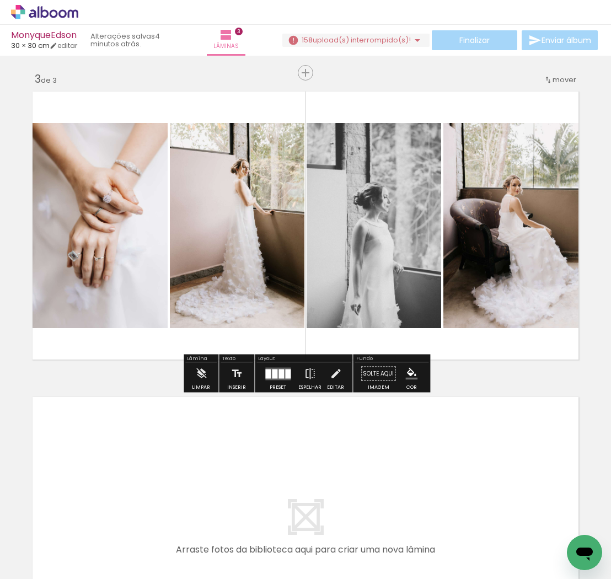
scroll to position [604, 0]
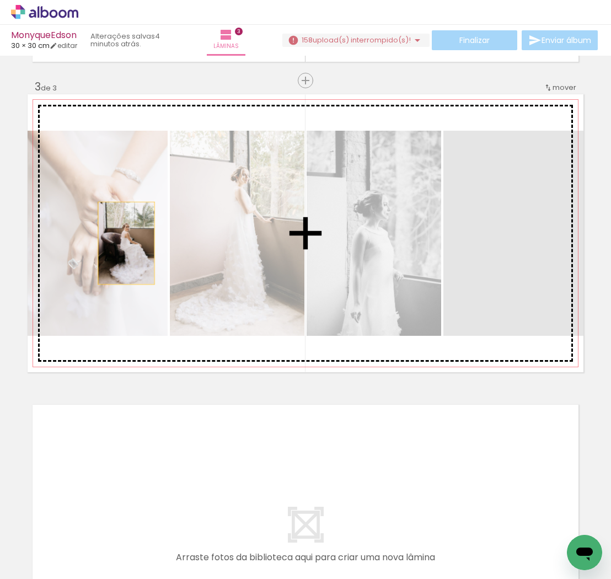
drag, startPoint x: 513, startPoint y: 275, endPoint x: 126, endPoint y: 243, distance: 388.4
click at [0, 0] on slot at bounding box center [0, 0] width 0 height 0
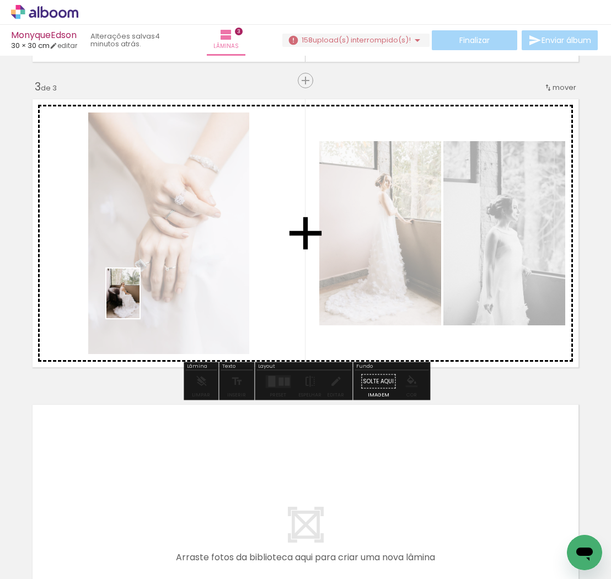
drag, startPoint x: 194, startPoint y: 543, endPoint x: 140, endPoint y: 290, distance: 258.8
click at [140, 290] on quentale-workspace at bounding box center [305, 289] width 611 height 579
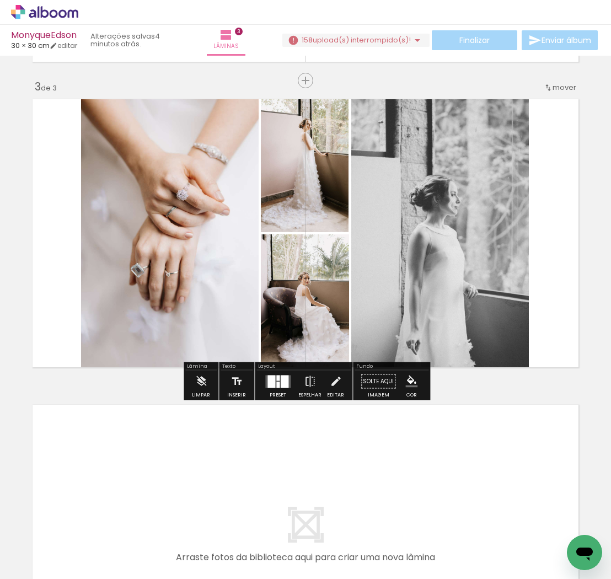
click at [281, 382] on div at bounding box center [285, 381] width 8 height 13
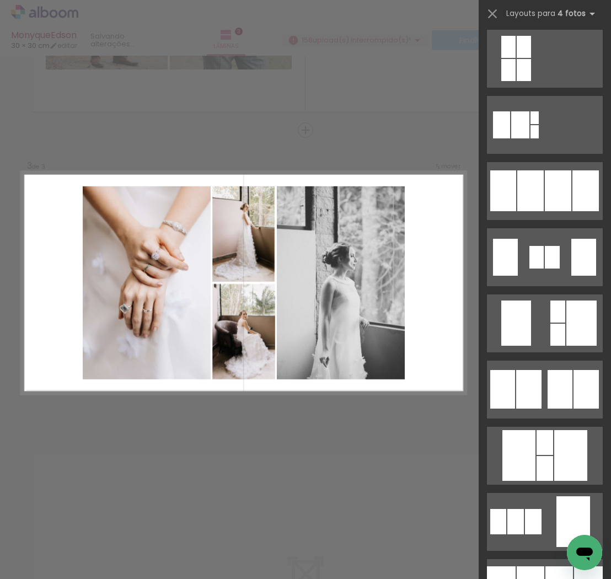
scroll to position [622, 0]
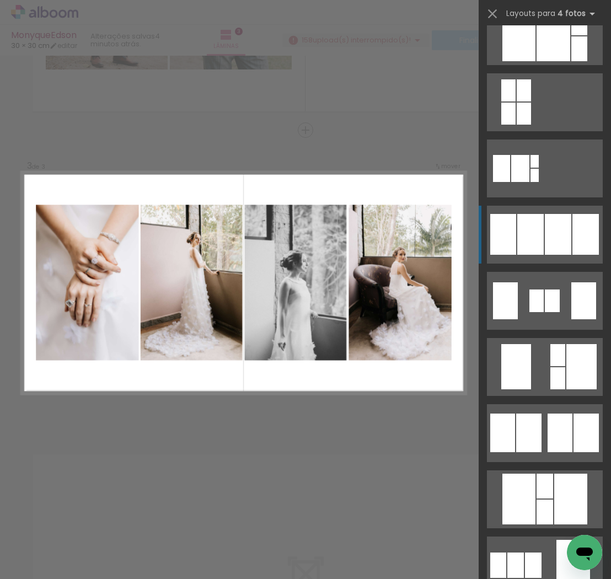
click at [566, 224] on div at bounding box center [558, 234] width 26 height 41
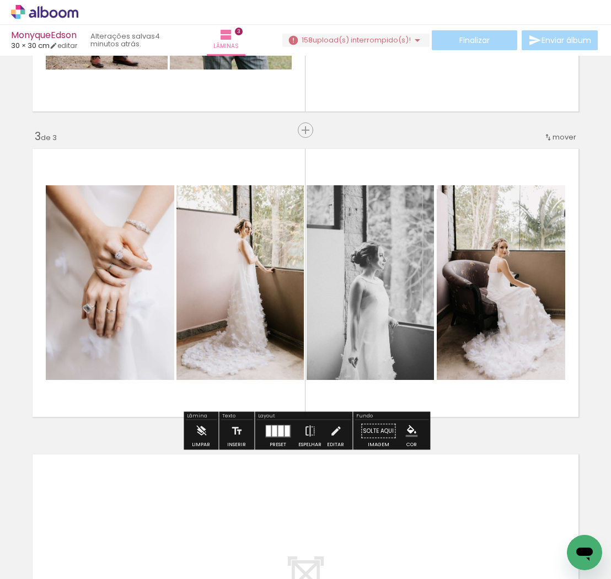
click at [285, 435] on div at bounding box center [287, 430] width 5 height 11
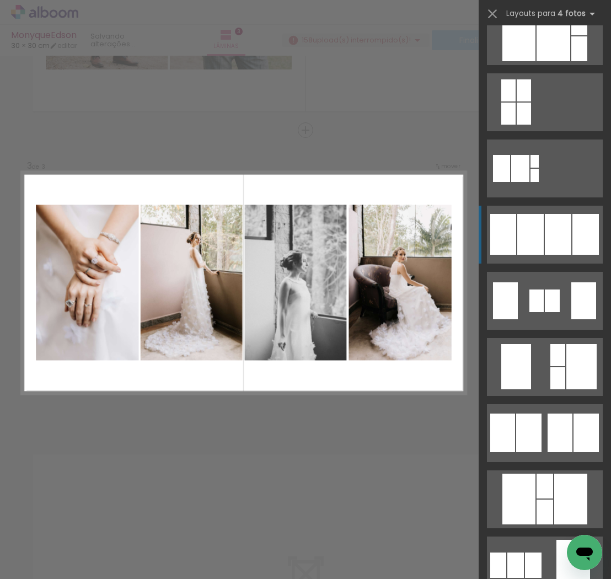
scroll to position [794, 0]
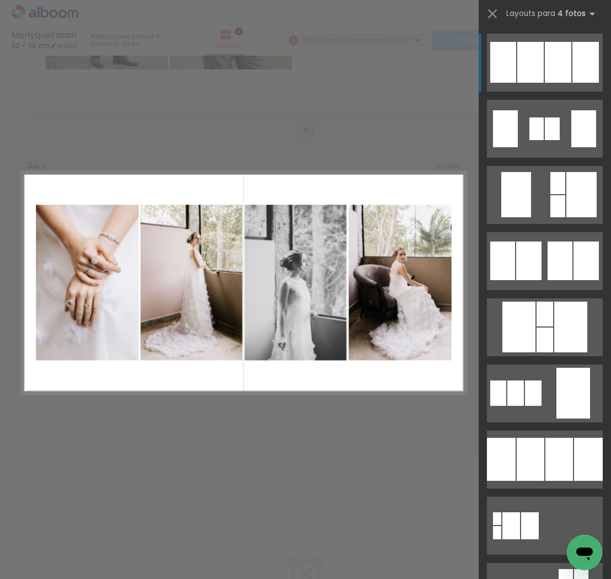
click at [547, 68] on div at bounding box center [558, 62] width 26 height 41
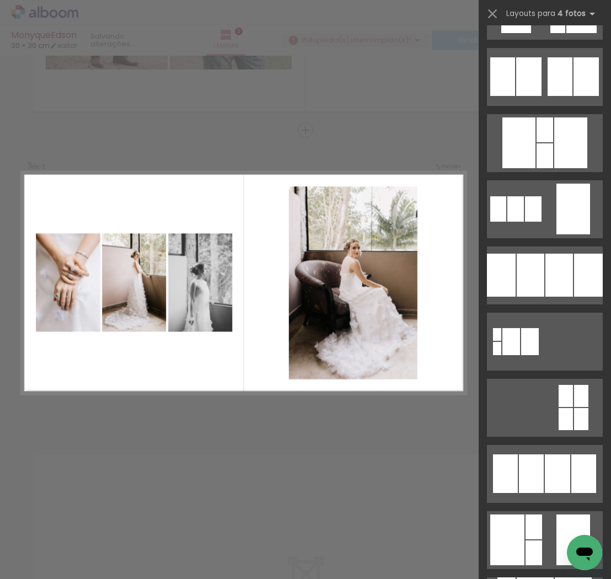
scroll to position [1022, 0]
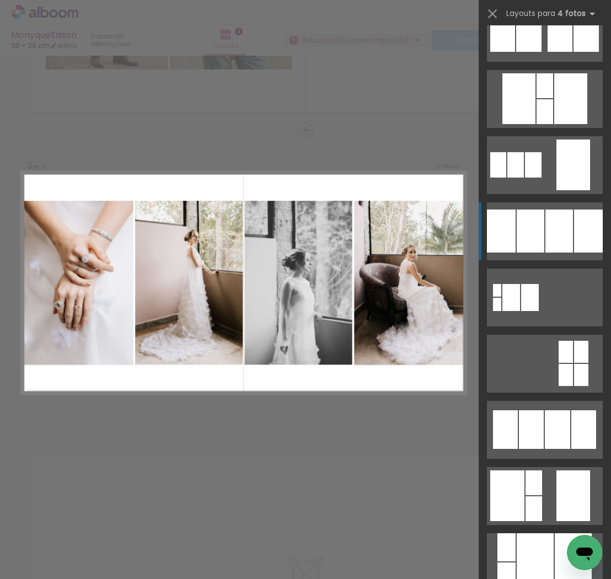
click at [560, 233] on div at bounding box center [559, 231] width 28 height 43
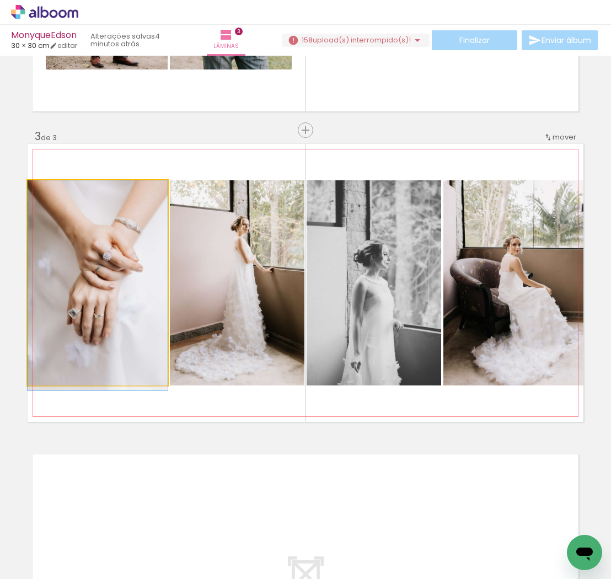
drag, startPoint x: 117, startPoint y: 303, endPoint x: 119, endPoint y: 344, distance: 40.8
click at [115, 345] on div at bounding box center [98, 285] width 140 height 210
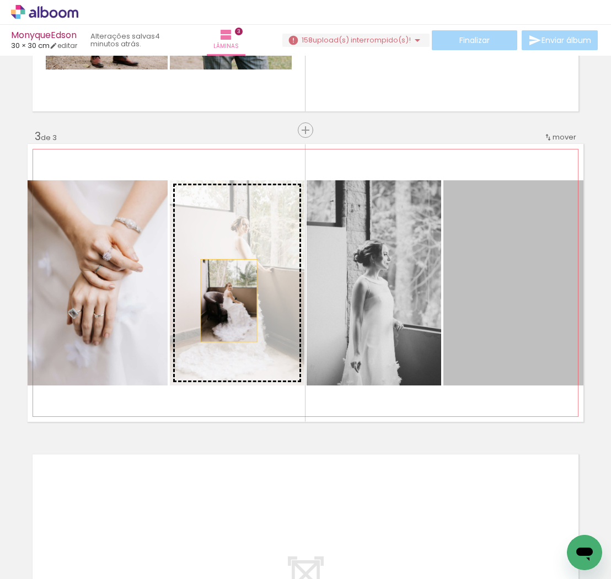
drag, startPoint x: 395, startPoint y: 301, endPoint x: 229, endPoint y: 301, distance: 166.5
click at [0, 0] on slot at bounding box center [0, 0] width 0 height 0
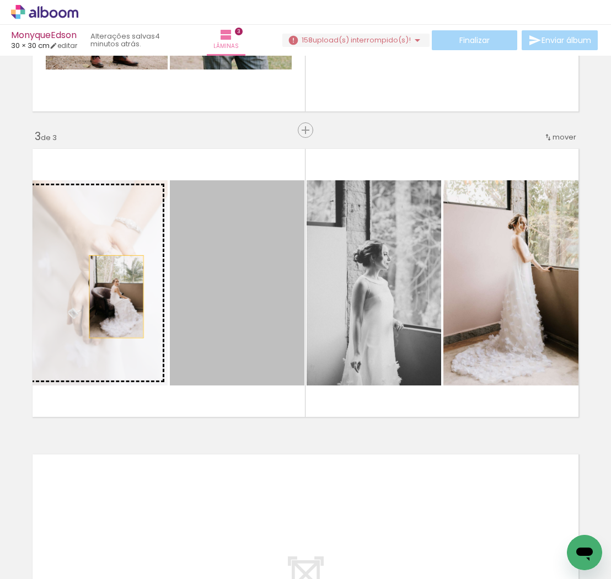
drag, startPoint x: 226, startPoint y: 299, endPoint x: 116, endPoint y: 297, distance: 109.8
click at [0, 0] on slot at bounding box center [0, 0] width 0 height 0
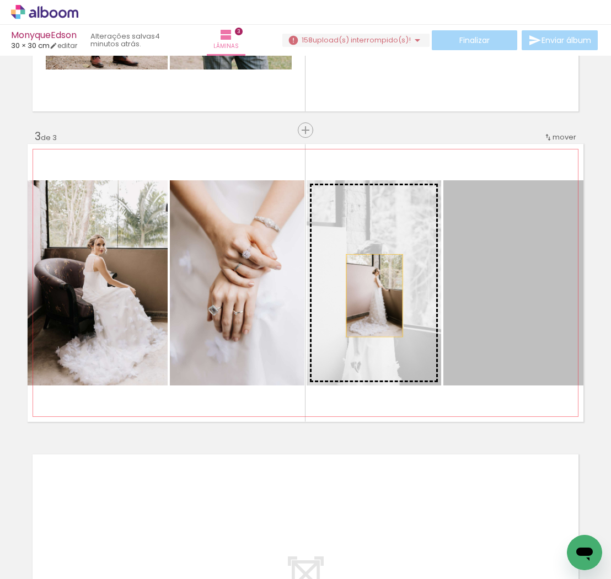
drag, startPoint x: 497, startPoint y: 296, endPoint x: 374, endPoint y: 296, distance: 123.0
click at [0, 0] on slot at bounding box center [0, 0] width 0 height 0
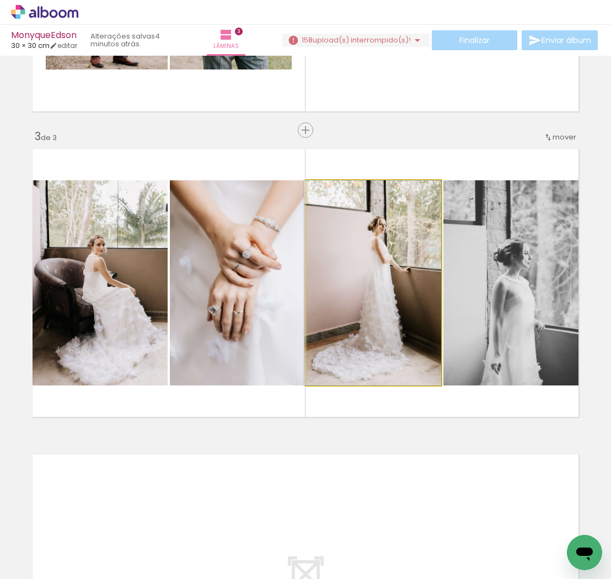
drag, startPoint x: 411, startPoint y: 304, endPoint x: 408, endPoint y: 285, distance: 20.0
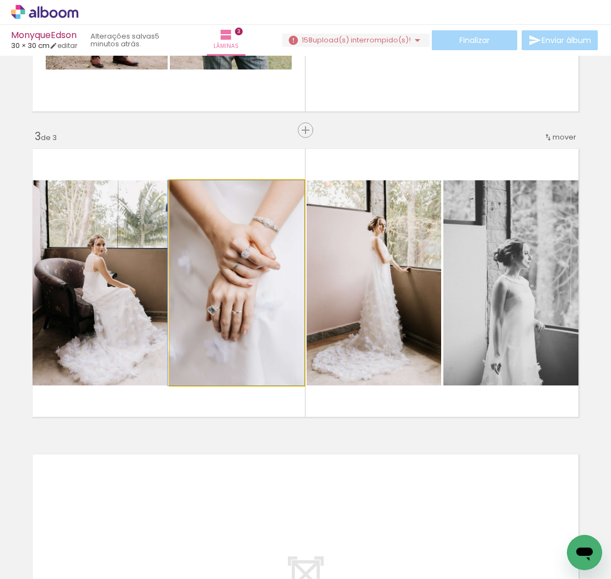
drag, startPoint x: 251, startPoint y: 293, endPoint x: 225, endPoint y: 341, distance: 54.8
click at [227, 341] on div at bounding box center [236, 282] width 137 height 205
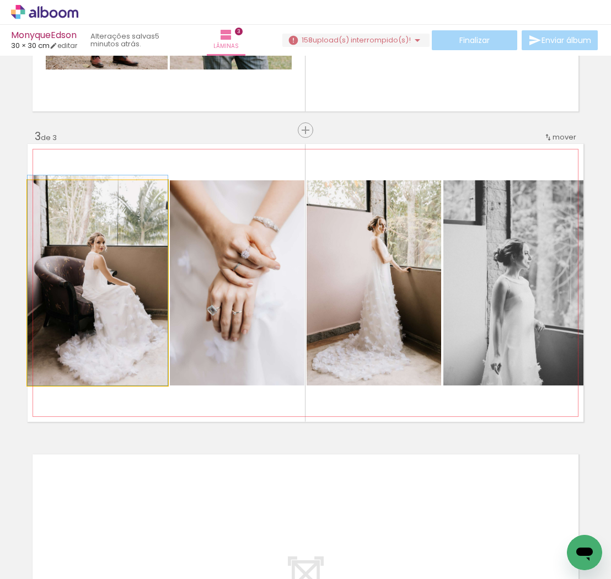
drag, startPoint x: 129, startPoint y: 310, endPoint x: 142, endPoint y: 296, distance: 19.1
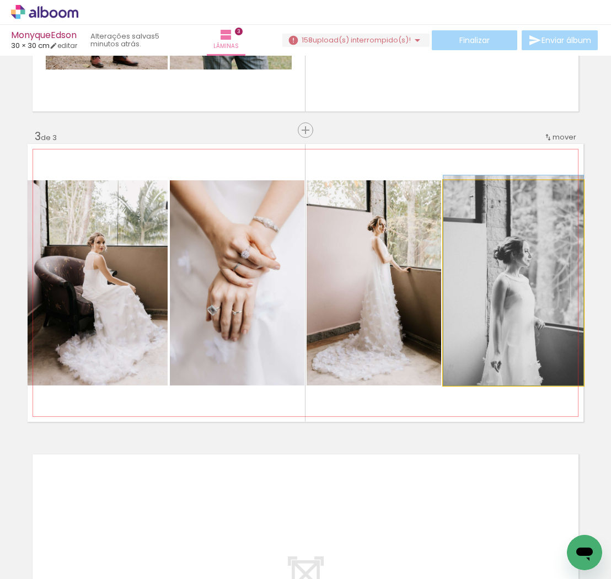
drag, startPoint x: 519, startPoint y: 297, endPoint x: 464, endPoint y: 268, distance: 62.4
click at [465, 268] on div at bounding box center [513, 280] width 140 height 210
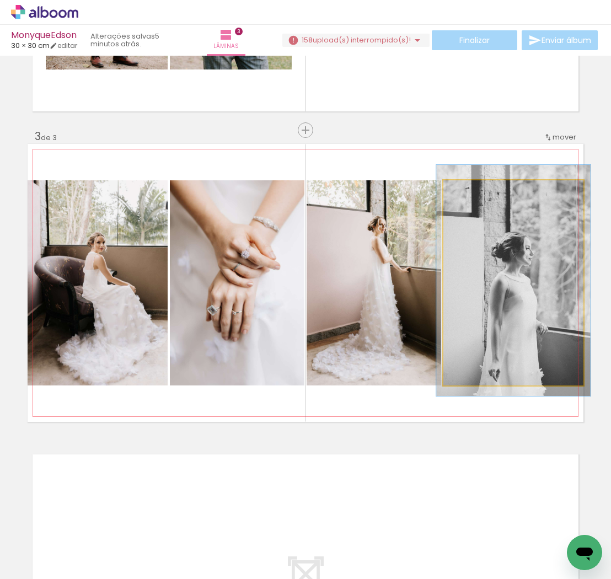
type paper-slider "112"
click at [476, 197] on div at bounding box center [473, 192] width 18 height 18
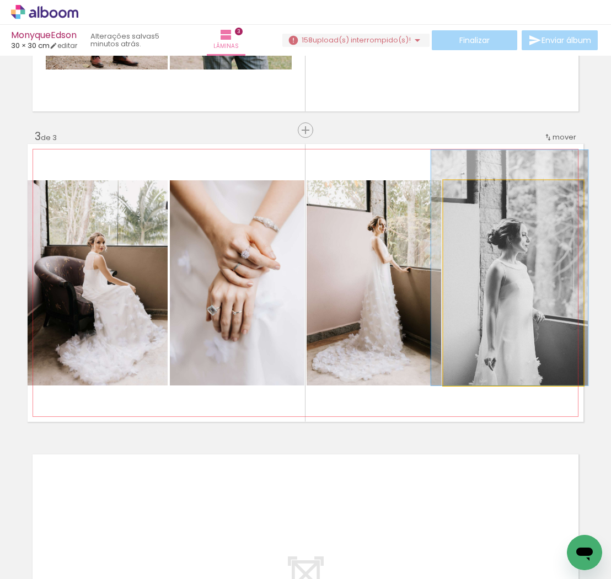
drag, startPoint x: 500, startPoint y: 301, endPoint x: 496, endPoint y: 271, distance: 30.1
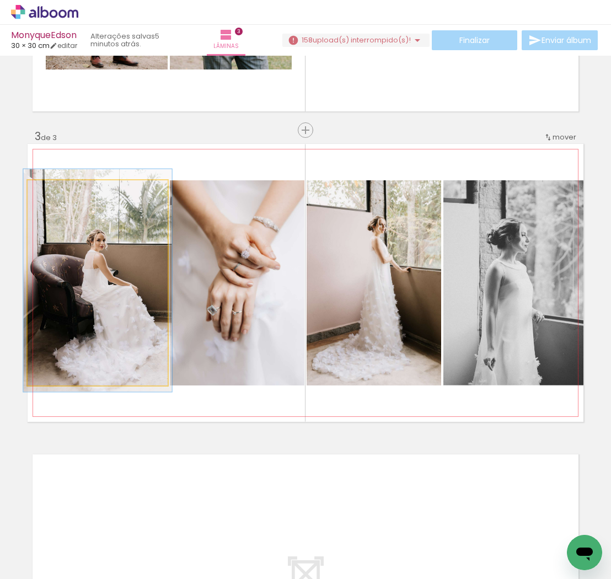
type paper-slider "106"
click at [56, 191] on div at bounding box center [56, 192] width 10 height 10
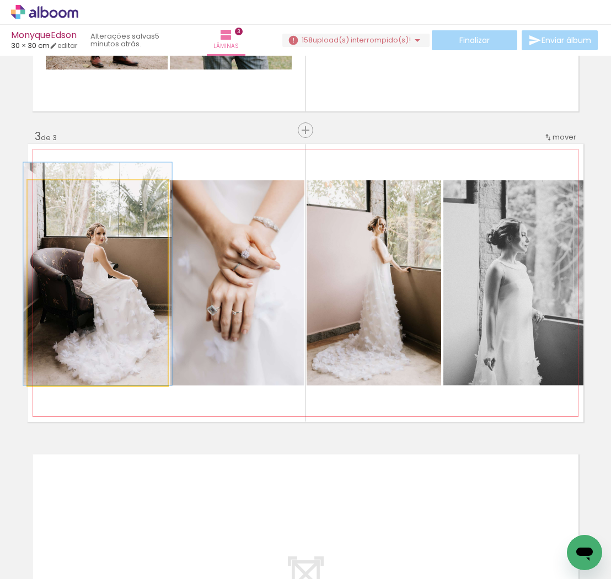
drag, startPoint x: 98, startPoint y: 293, endPoint x: 98, endPoint y: 270, distance: 23.2
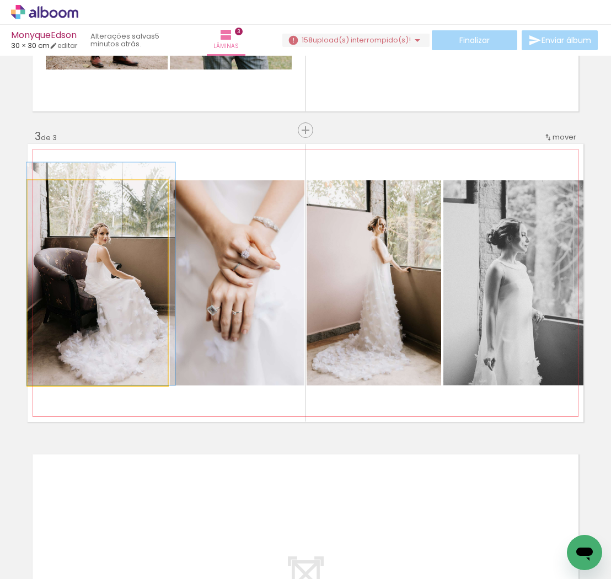
click at [104, 270] on div at bounding box center [100, 274] width 148 height 223
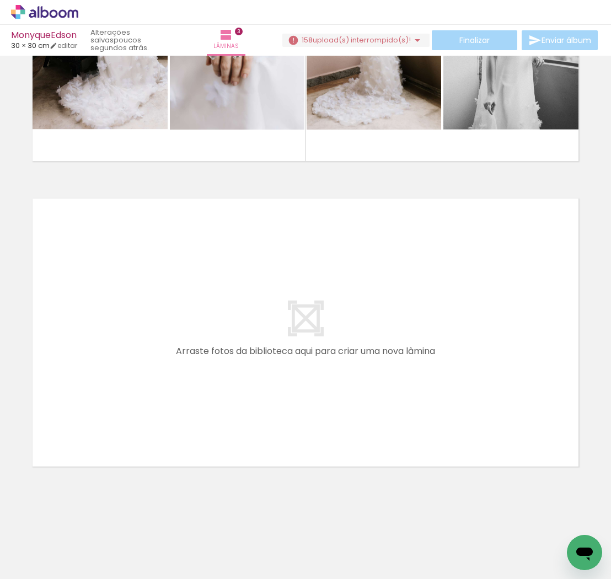
scroll to position [0, 736]
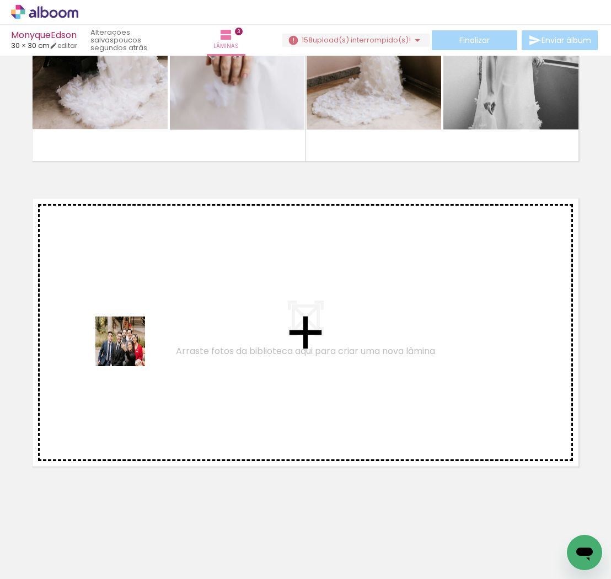
drag, startPoint x: 130, startPoint y: 545, endPoint x: 128, endPoint y: 342, distance: 202.4
click at [128, 342] on quentale-workspace at bounding box center [305, 289] width 611 height 579
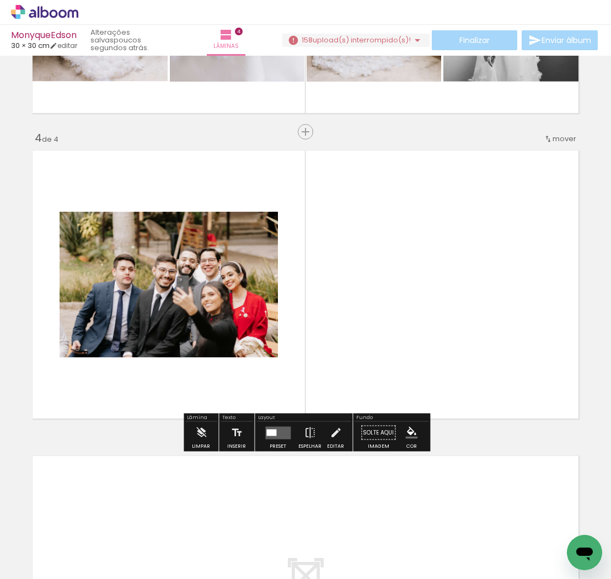
scroll to position [860, 0]
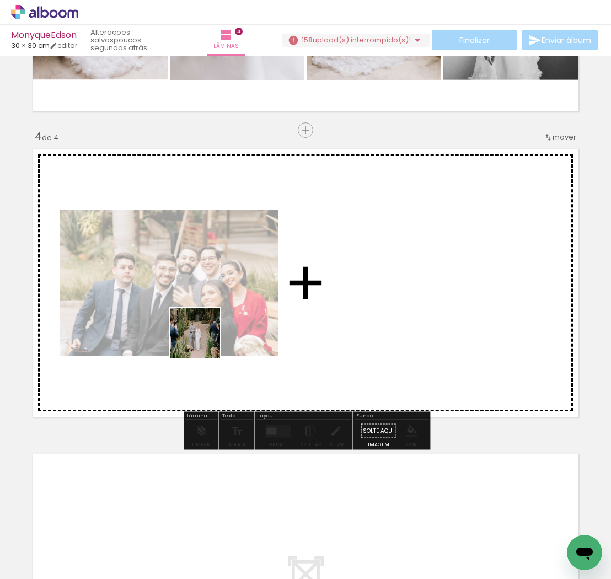
drag, startPoint x: 187, startPoint y: 538, endPoint x: 210, endPoint y: 332, distance: 207.0
click at [206, 326] on quentale-workspace at bounding box center [305, 289] width 611 height 579
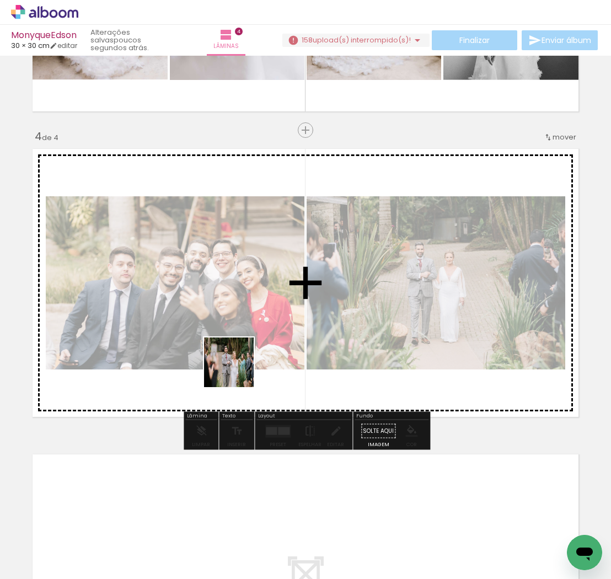
drag, startPoint x: 242, startPoint y: 399, endPoint x: 237, endPoint y: 364, distance: 34.5
click at [237, 364] on quentale-workspace at bounding box center [305, 289] width 611 height 579
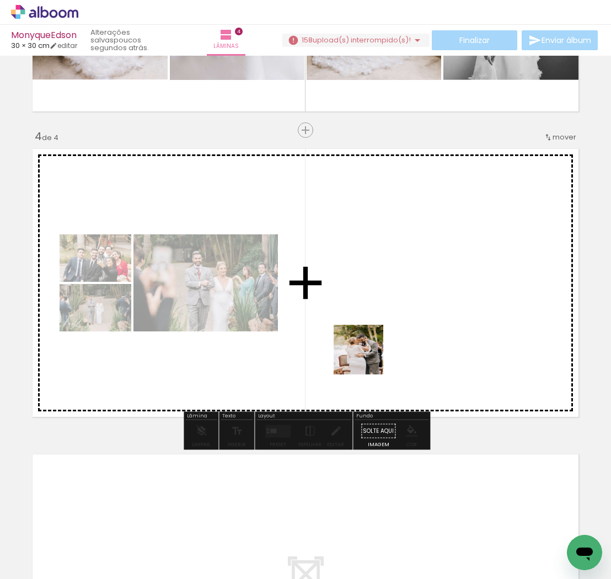
drag, startPoint x: 374, startPoint y: 476, endPoint x: 368, endPoint y: 357, distance: 119.3
click at [367, 357] on quentale-workspace at bounding box center [305, 289] width 611 height 579
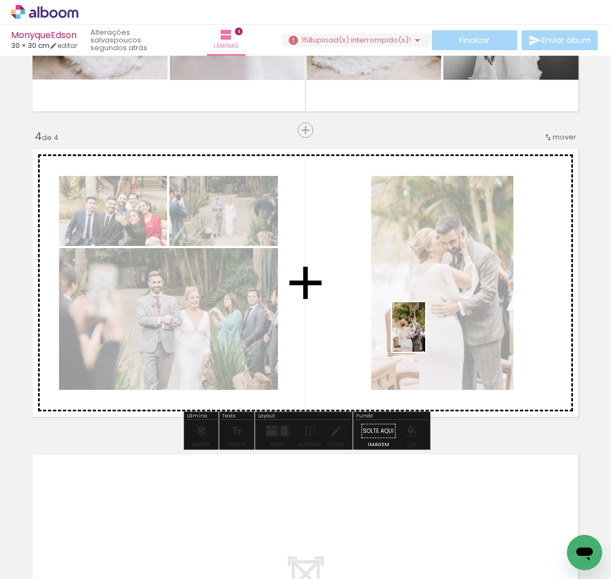
drag, startPoint x: 431, startPoint y: 411, endPoint x: 425, endPoint y: 335, distance: 76.3
click at [425, 335] on quentale-workspace at bounding box center [305, 289] width 611 height 579
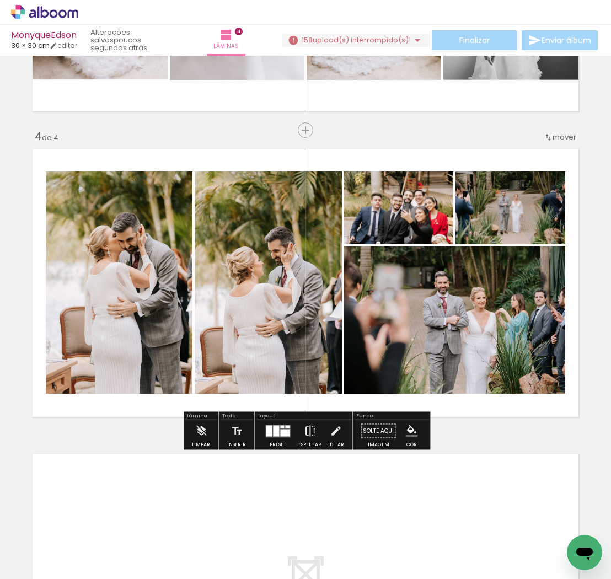
click at [307, 433] on iron-icon at bounding box center [310, 431] width 12 height 22
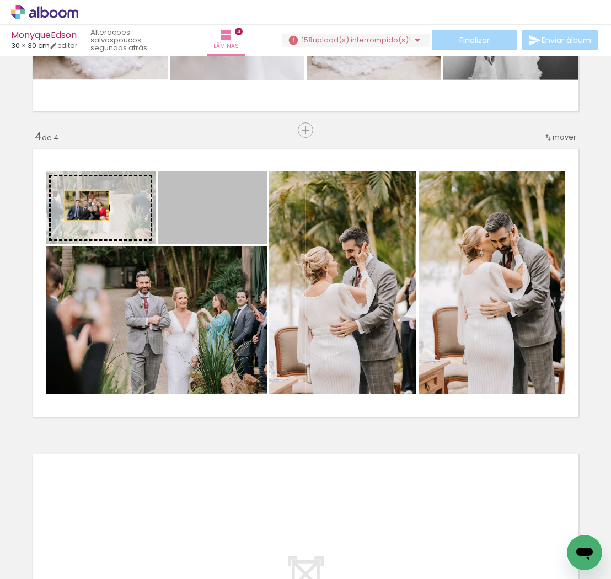
drag, startPoint x: 191, startPoint y: 216, endPoint x: 85, endPoint y: 206, distance: 106.3
click at [0, 0] on slot at bounding box center [0, 0] width 0 height 0
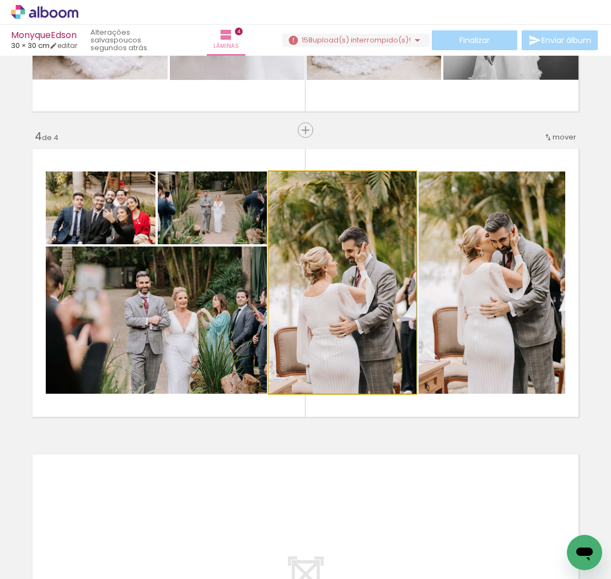
drag, startPoint x: 360, startPoint y: 274, endPoint x: 256, endPoint y: 234, distance: 111.0
click at [296, 261] on div at bounding box center [342, 282] width 148 height 222
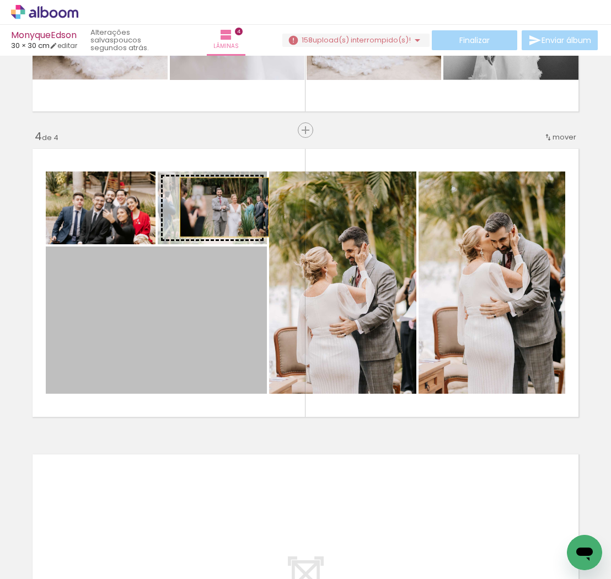
drag, startPoint x: 224, startPoint y: 286, endPoint x: 224, endPoint y: 207, distance: 78.9
click at [0, 0] on slot at bounding box center [0, 0] width 0 height 0
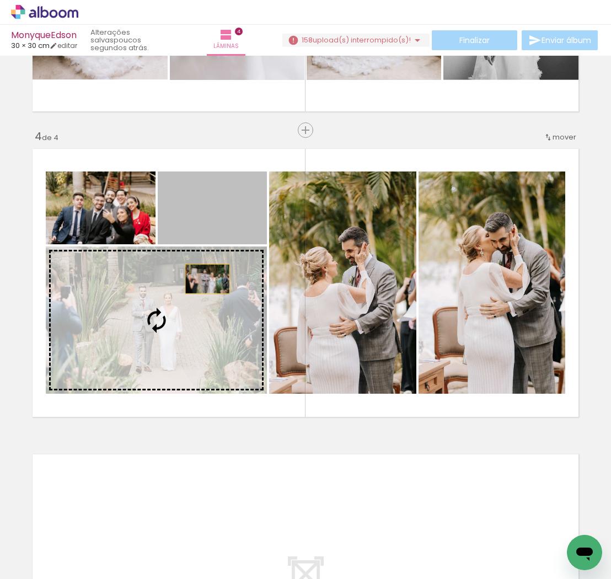
drag, startPoint x: 219, startPoint y: 232, endPoint x: 207, endPoint y: 279, distance: 48.9
click at [0, 0] on slot at bounding box center [0, 0] width 0 height 0
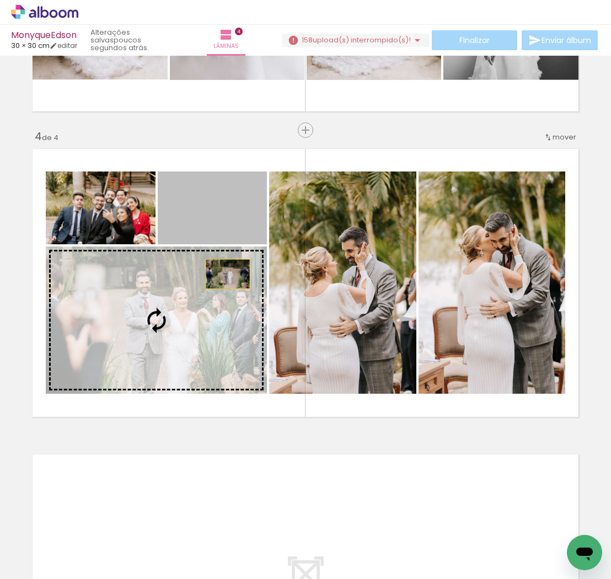
drag, startPoint x: 240, startPoint y: 218, endPoint x: 228, endPoint y: 274, distance: 57.0
click at [0, 0] on slot at bounding box center [0, 0] width 0 height 0
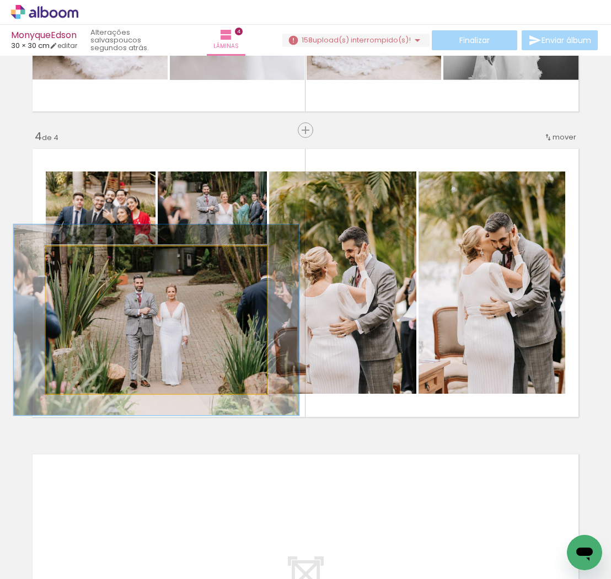
drag, startPoint x: 71, startPoint y: 256, endPoint x: 82, endPoint y: 257, distance: 10.5
type paper-slider "128"
click at [82, 257] on div at bounding box center [83, 258] width 10 height 10
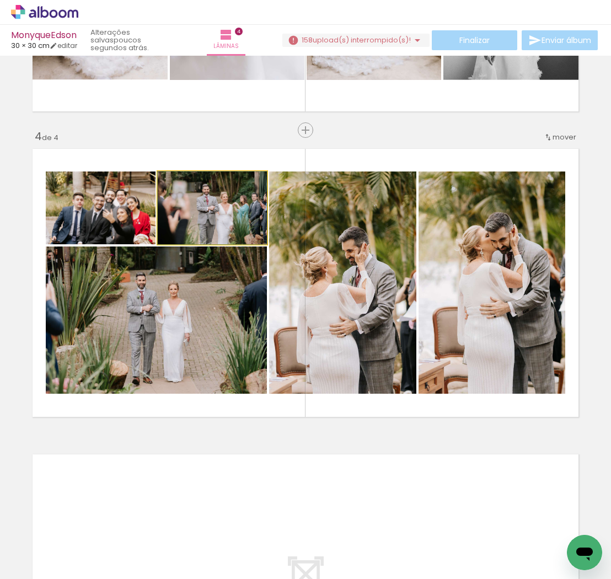
drag, startPoint x: 235, startPoint y: 213, endPoint x: 184, endPoint y: 197, distance: 53.2
click at [193, 213] on div at bounding box center [212, 207] width 109 height 73
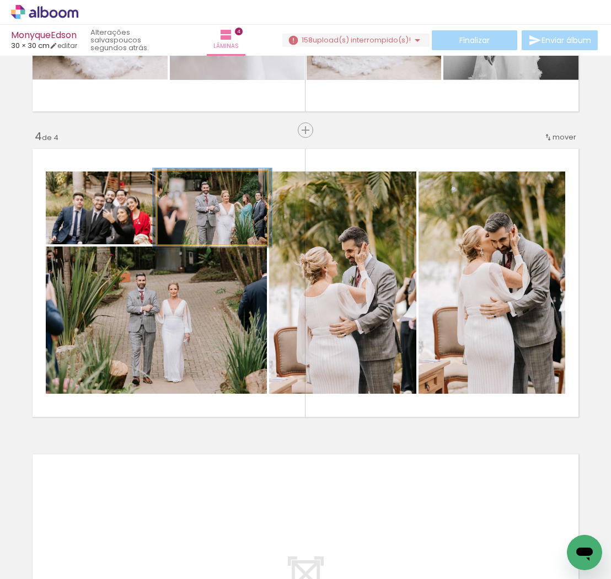
type paper-slider "109"
click at [189, 187] on div at bounding box center [187, 183] width 18 height 18
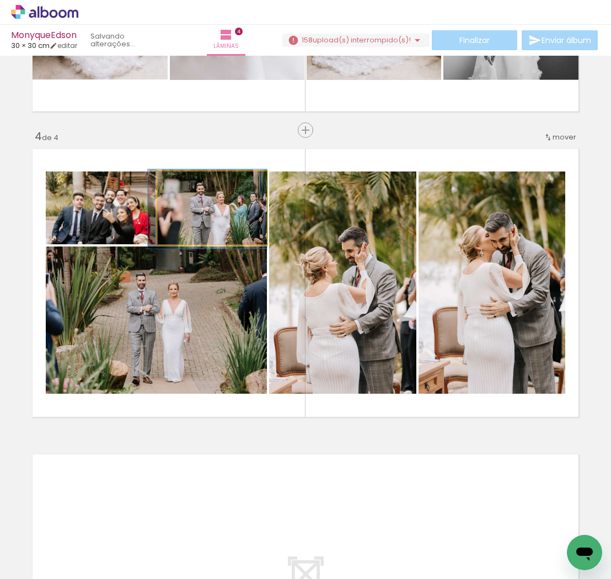
drag, startPoint x: 220, startPoint y: 219, endPoint x: 209, endPoint y: 220, distance: 11.1
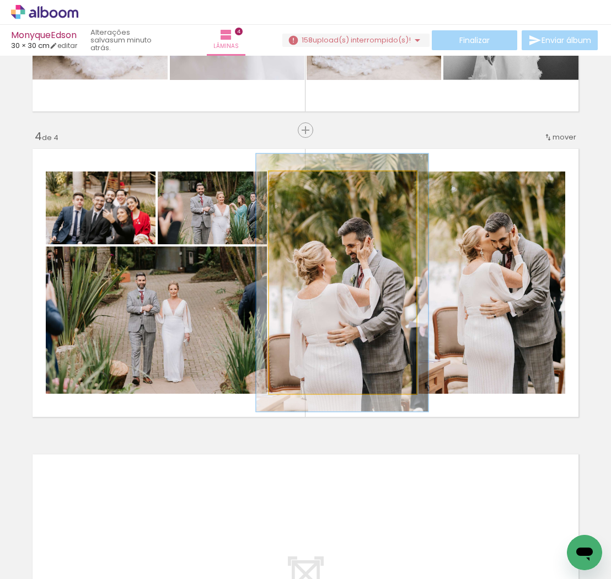
drag, startPoint x: 296, startPoint y: 184, endPoint x: 302, endPoint y: 184, distance: 6.1
click at [302, 184] on div at bounding box center [301, 183] width 10 height 10
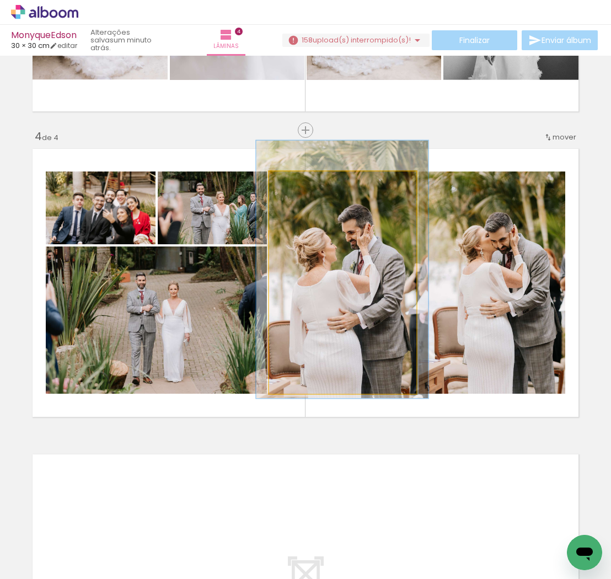
drag, startPoint x: 360, startPoint y: 303, endPoint x: 361, endPoint y: 289, distance: 14.3
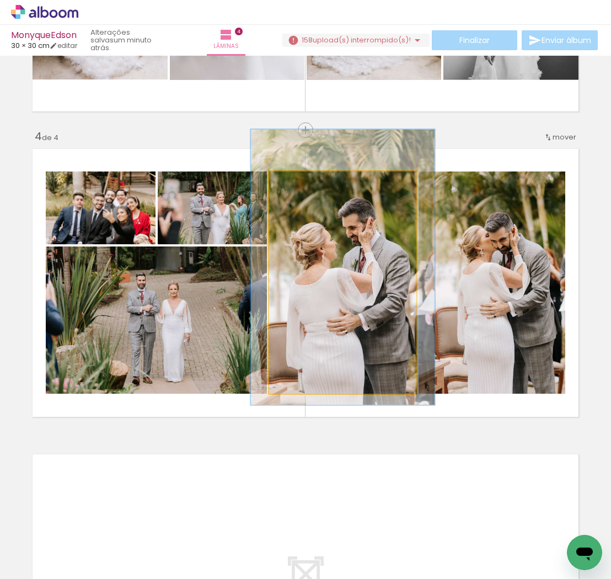
type paper-slider "124"
click at [305, 181] on div at bounding box center [306, 183] width 10 height 10
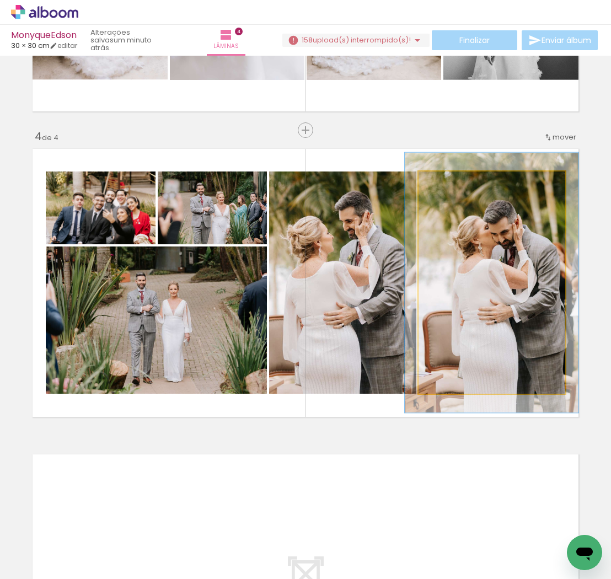
drag, startPoint x: 446, startPoint y: 184, endPoint x: 453, endPoint y: 184, distance: 6.6
click at [453, 184] on div at bounding box center [451, 183] width 10 height 10
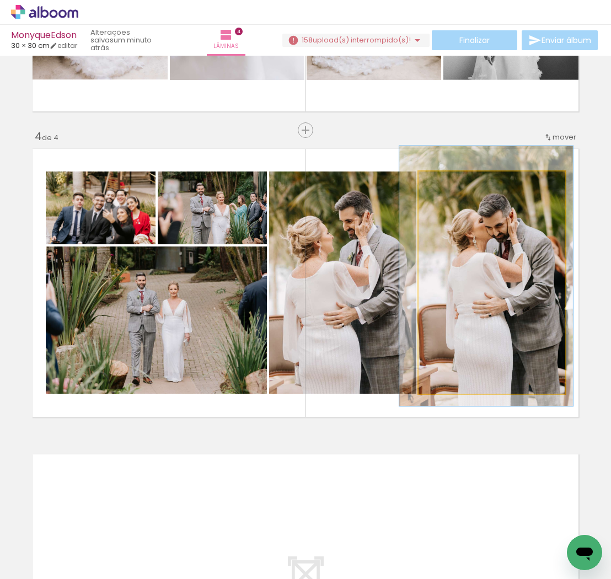
drag, startPoint x: 506, startPoint y: 294, endPoint x: 501, endPoint y: 288, distance: 7.8
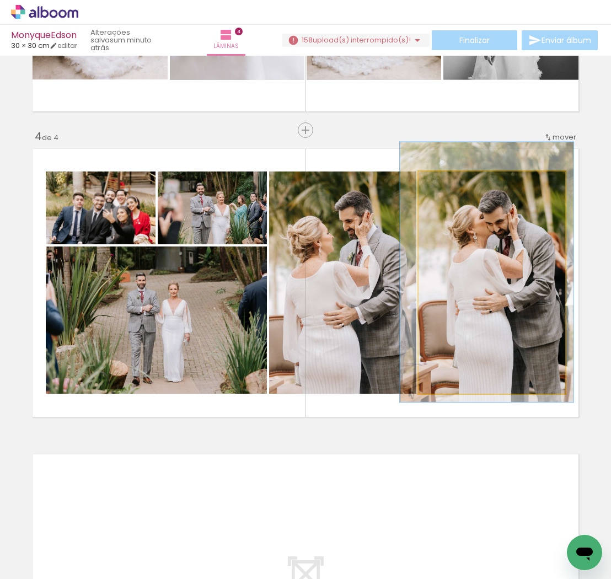
click at [502, 266] on div at bounding box center [487, 272] width 174 height 260
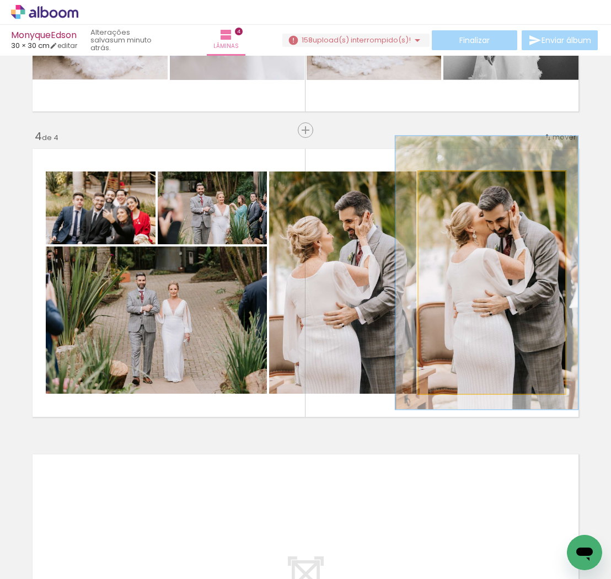
type paper-slider "123"
click at [454, 185] on div at bounding box center [454, 183] width 10 height 10
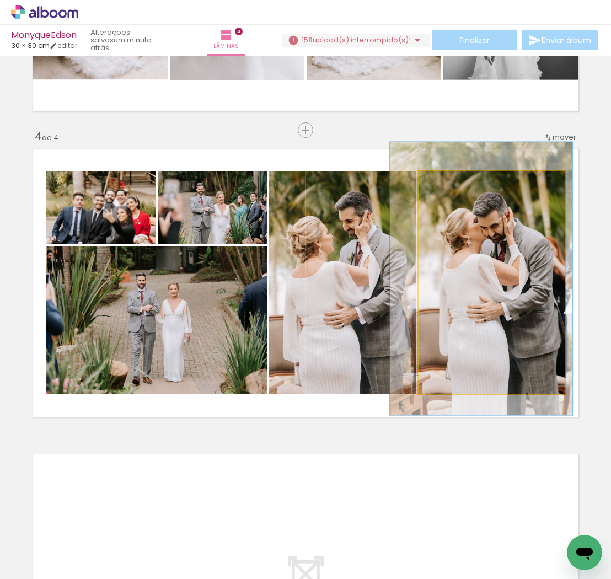
drag, startPoint x: 517, startPoint y: 312, endPoint x: 512, endPoint y: 318, distance: 7.8
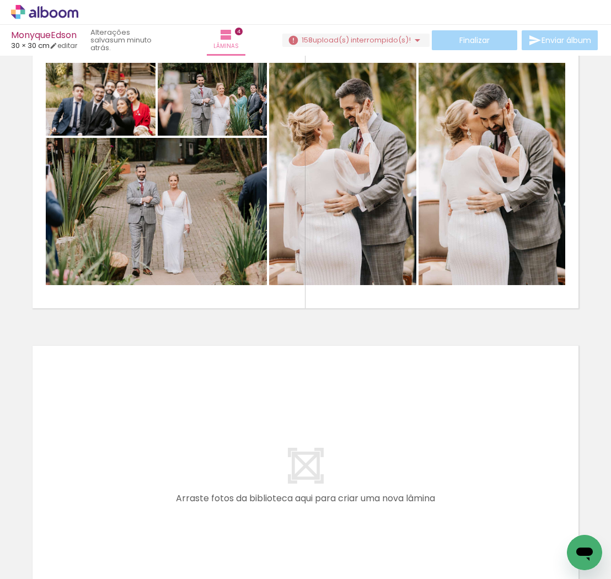
scroll to position [0, 925]
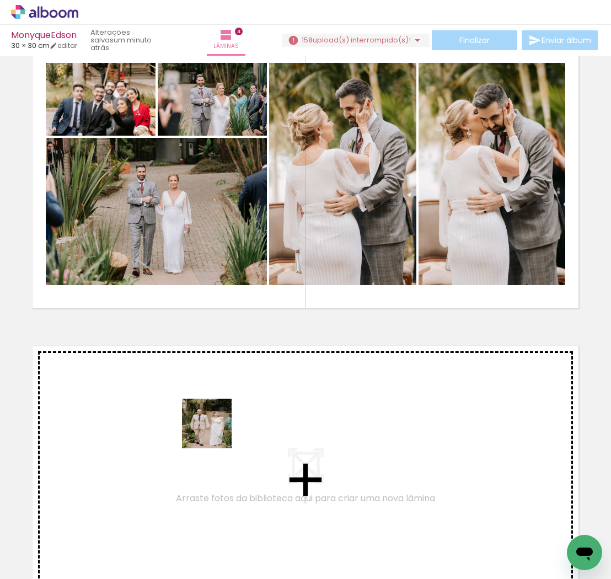
drag, startPoint x: 305, startPoint y: 541, endPoint x: 215, endPoint y: 432, distance: 141.4
click at [215, 432] on quentale-workspace at bounding box center [305, 289] width 611 height 579
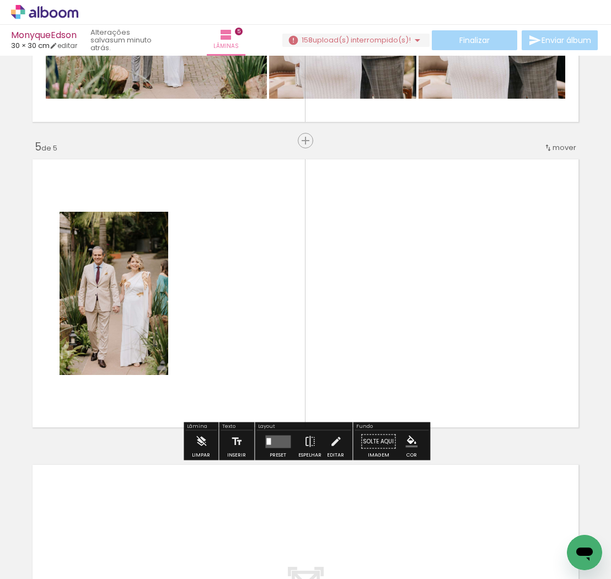
scroll to position [1166, 0]
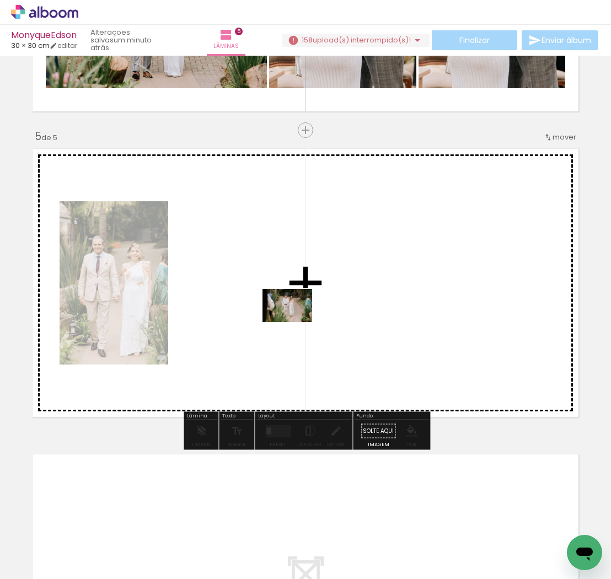
drag, startPoint x: 376, startPoint y: 542, endPoint x: 351, endPoint y: 413, distance: 131.3
click at [296, 322] on quentale-workspace at bounding box center [305, 289] width 611 height 579
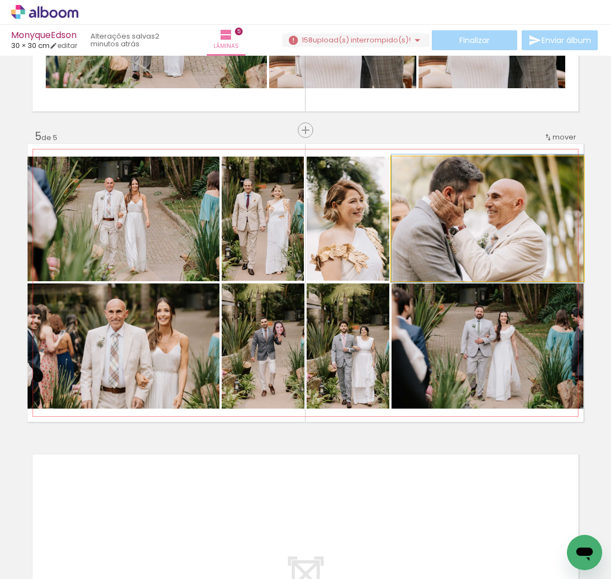
type paper-slider "100"
click at [418, 168] on div at bounding box center [418, 168] width 18 height 18
drag, startPoint x: 475, startPoint y: 215, endPoint x: 506, endPoint y: 196, distance: 35.9
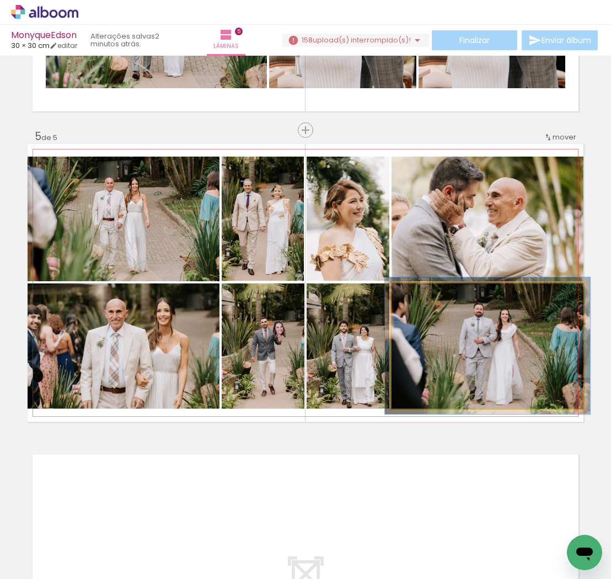
type paper-slider "107"
click at [423, 296] on div at bounding box center [420, 295] width 18 height 18
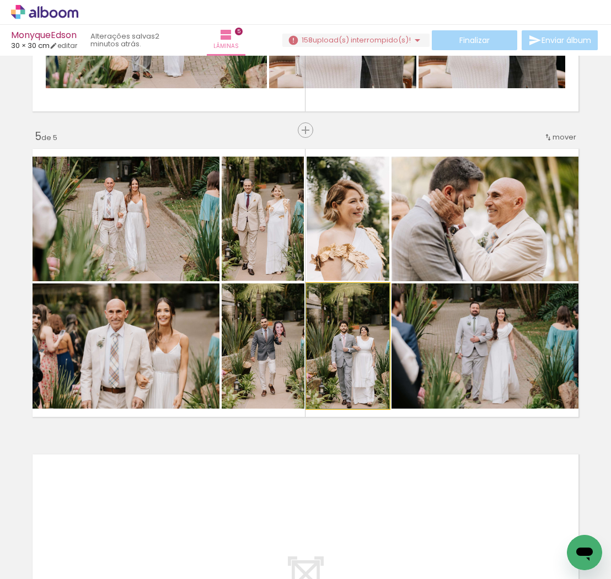
drag, startPoint x: 342, startPoint y: 360, endPoint x: 330, endPoint y: 350, distance: 15.7
click at [330, 352] on div at bounding box center [347, 345] width 83 height 125
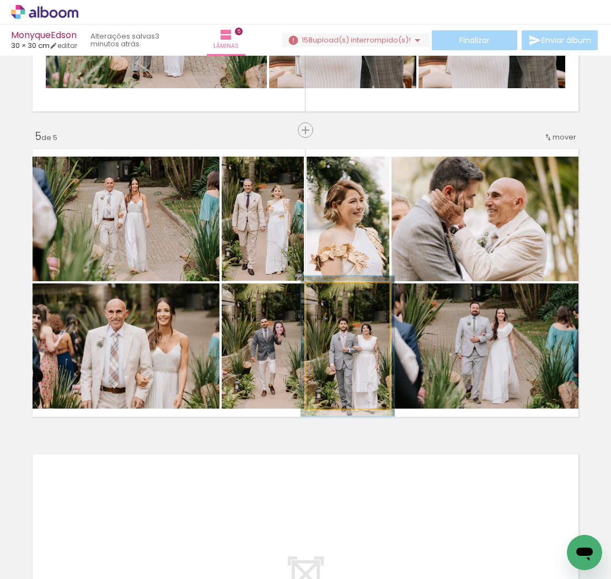
click at [339, 293] on div at bounding box center [337, 295] width 10 height 10
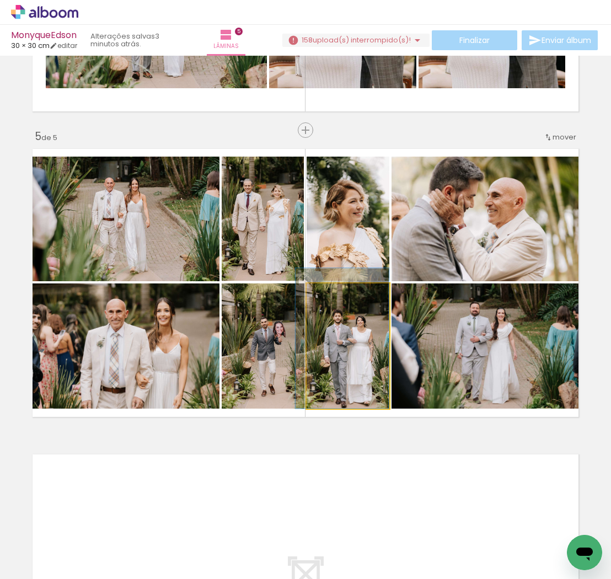
drag, startPoint x: 362, startPoint y: 372, endPoint x: 351, endPoint y: 323, distance: 50.3
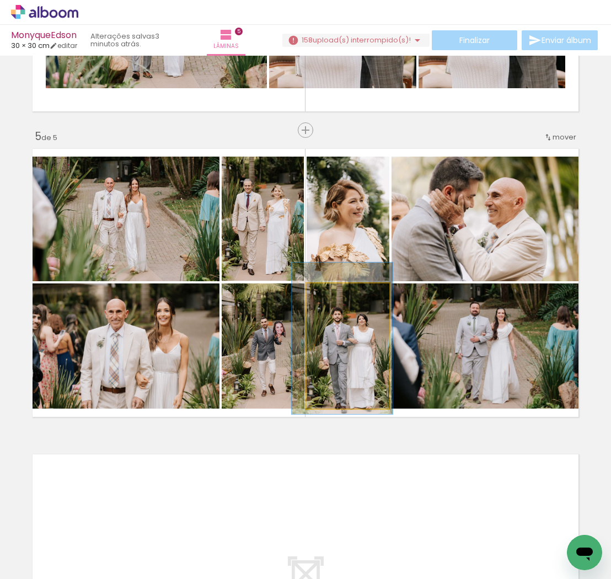
type paper-slider "121"
click at [341, 295] on div at bounding box center [341, 295] width 10 height 10
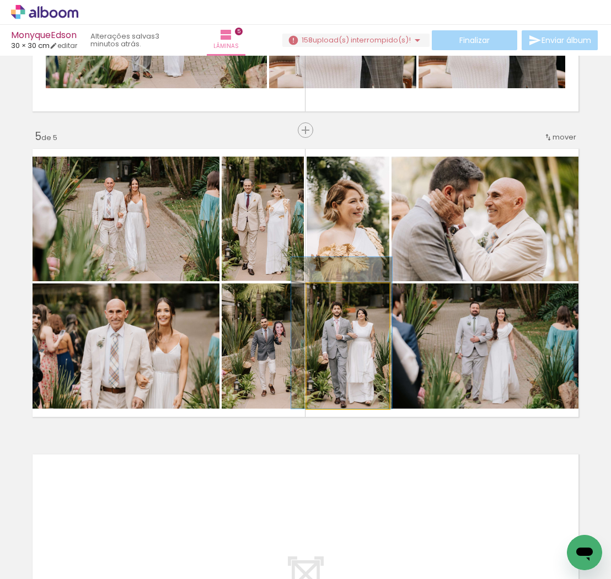
drag, startPoint x: 368, startPoint y: 361, endPoint x: 367, endPoint y: 352, distance: 8.8
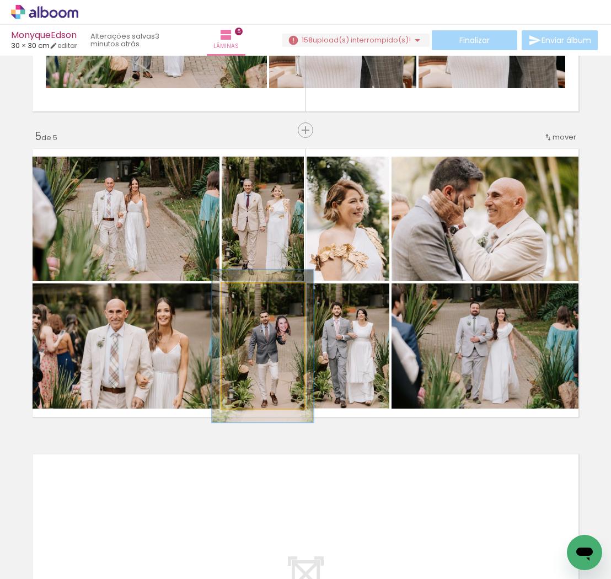
drag, startPoint x: 248, startPoint y: 294, endPoint x: 256, endPoint y: 295, distance: 8.3
click at [256, 295] on div at bounding box center [256, 295] width 10 height 10
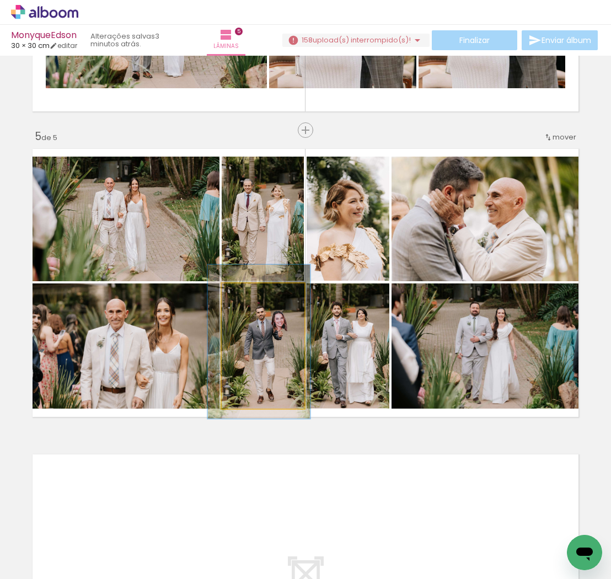
click at [277, 355] on div at bounding box center [259, 342] width 103 height 154
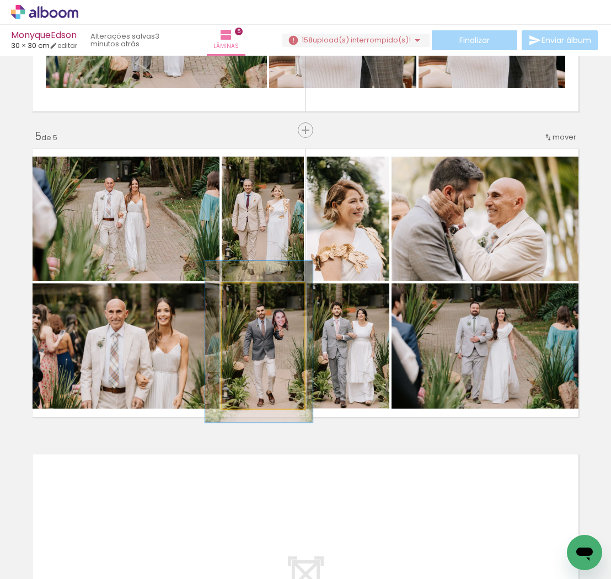
type paper-slider "129"
click at [260, 293] on div at bounding box center [260, 295] width 10 height 10
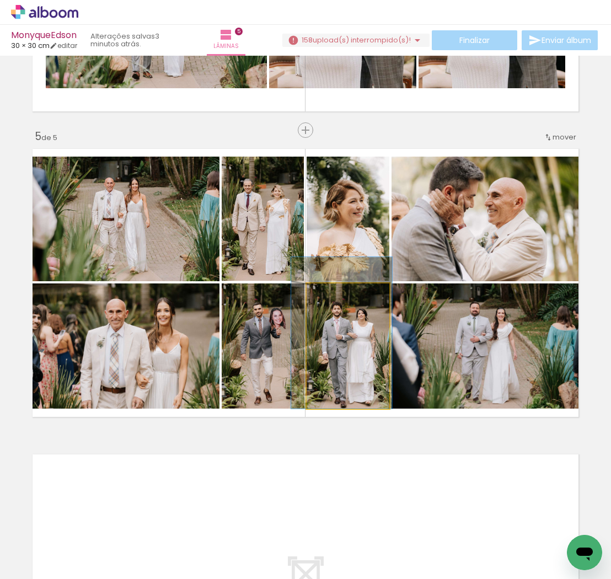
drag, startPoint x: 359, startPoint y: 364, endPoint x: 359, endPoint y: 352, distance: 11.6
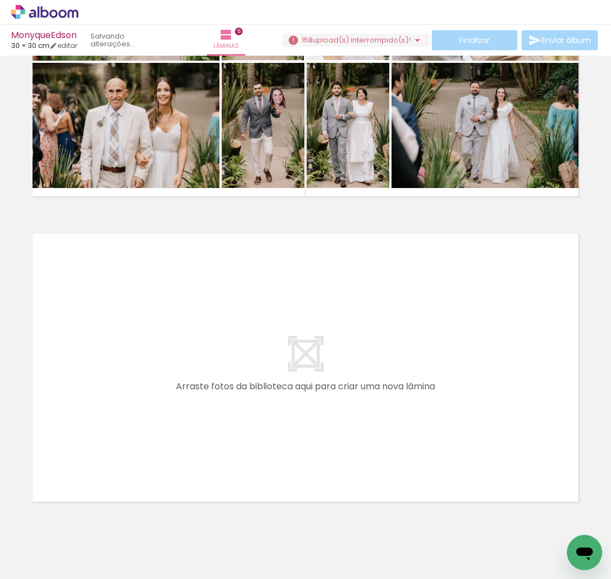
scroll to position [0, 1468]
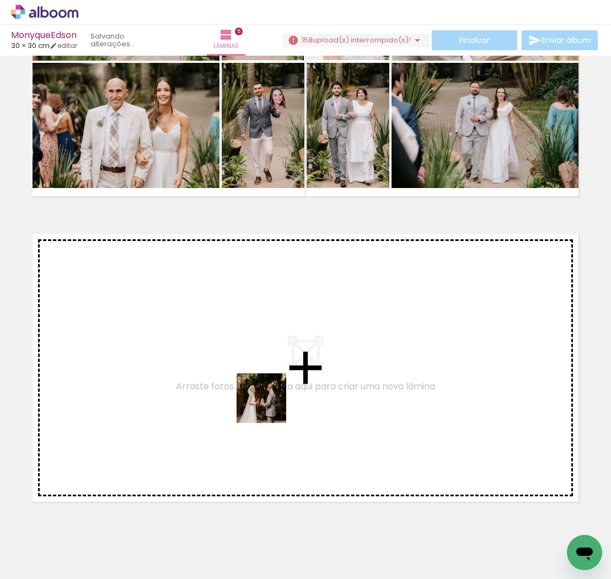
click at [267, 402] on quentale-workspace at bounding box center [305, 289] width 611 height 579
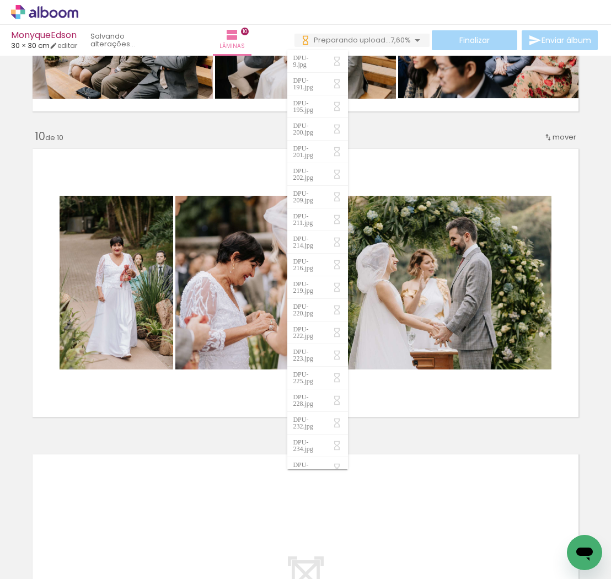
scroll to position [0, 2869]
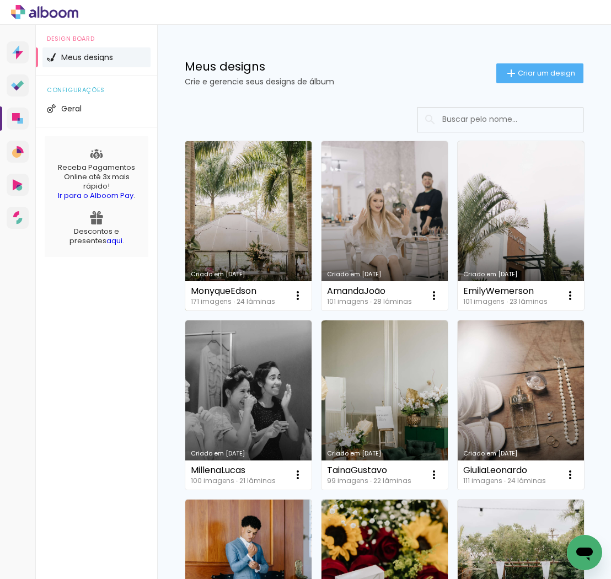
click at [272, 216] on link "Criado em [DATE]" at bounding box center [248, 225] width 126 height 169
click at [234, 191] on link "Criado em [DATE]" at bounding box center [248, 225] width 126 height 169
click at [246, 215] on link "Criado em [DATE]" at bounding box center [248, 225] width 126 height 169
